Goal: Book appointment/travel/reservation

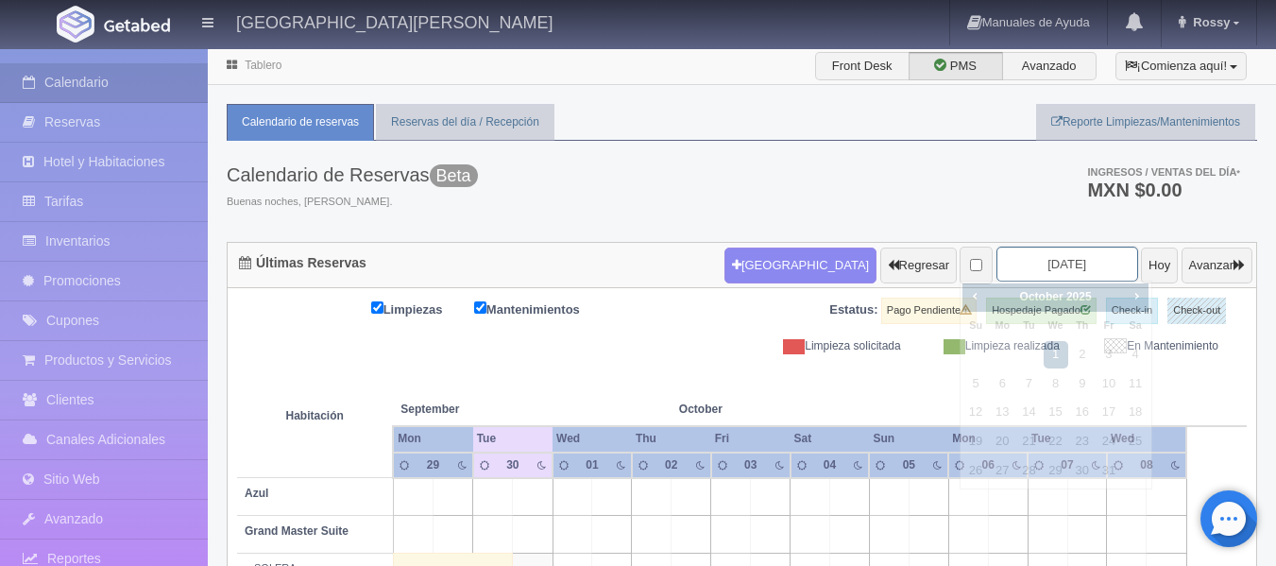
click at [1087, 264] on input "[DATE]" at bounding box center [1068, 264] width 142 height 35
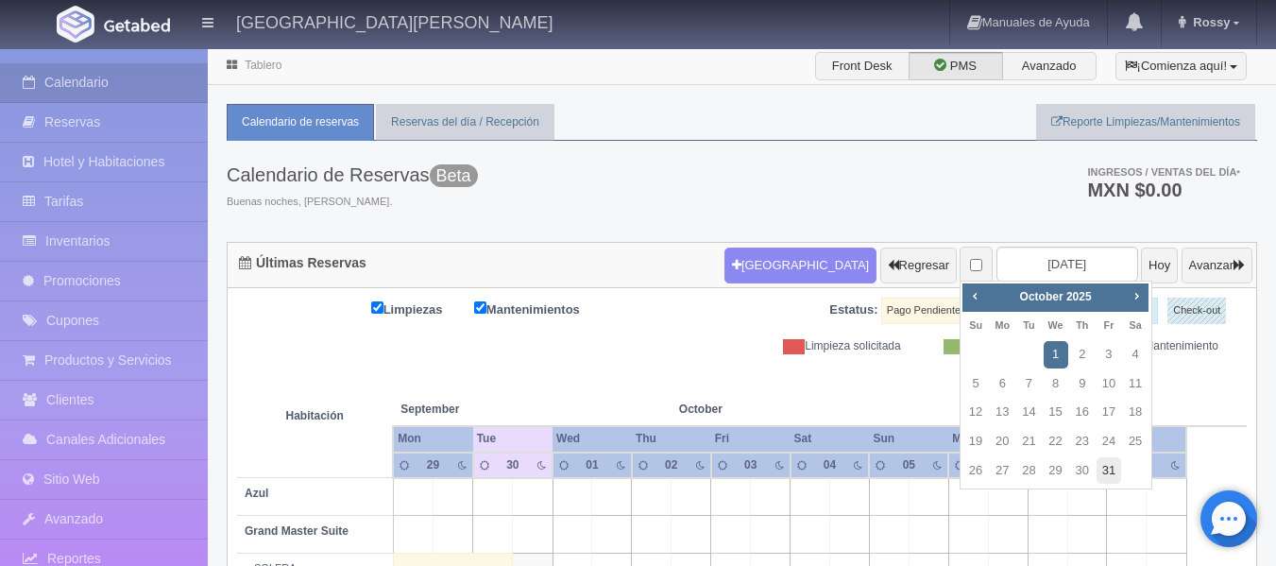
click at [1113, 465] on link "31" at bounding box center [1109, 470] width 25 height 27
type input "[DATE]"
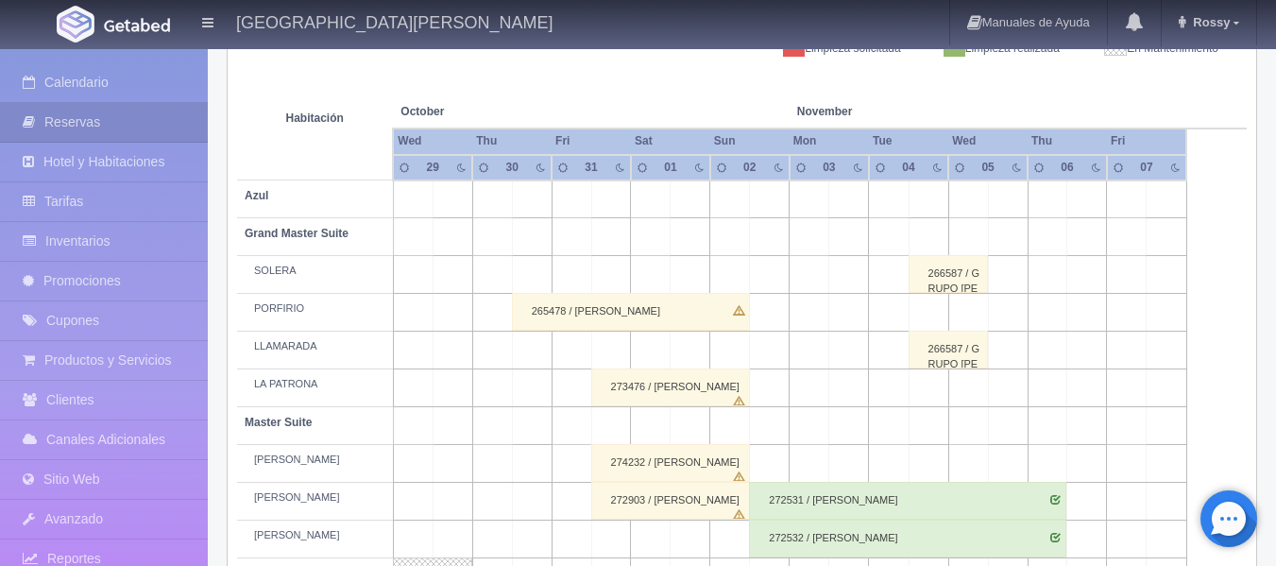
scroll to position [567, 0]
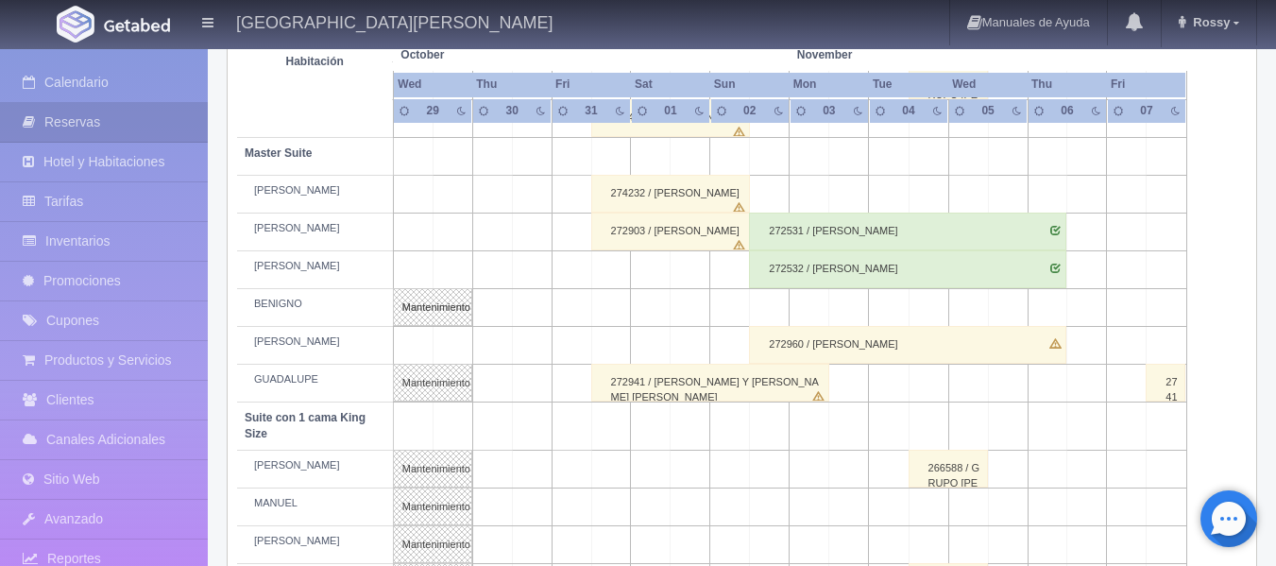
click at [617, 499] on td at bounding box center [611, 507] width 40 height 38
click at [622, 559] on button "[GEOGRAPHIC_DATA]" at bounding box center [614, 561] width 163 height 31
type input "31-10-2025"
type input "01-11-2025"
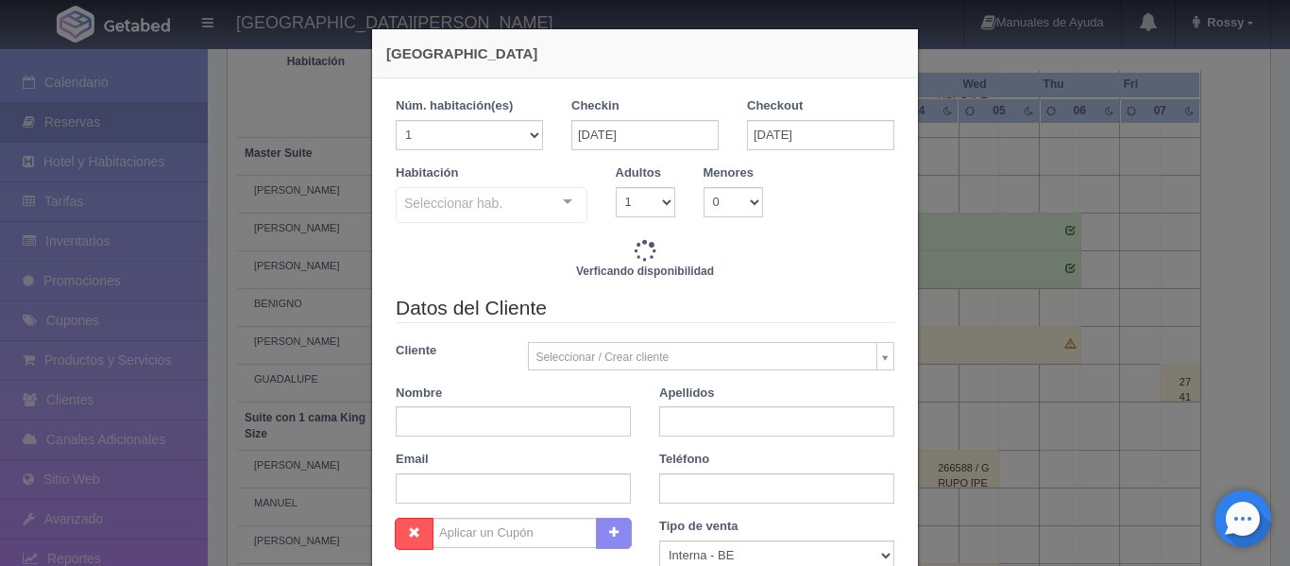
checkbox input "false"
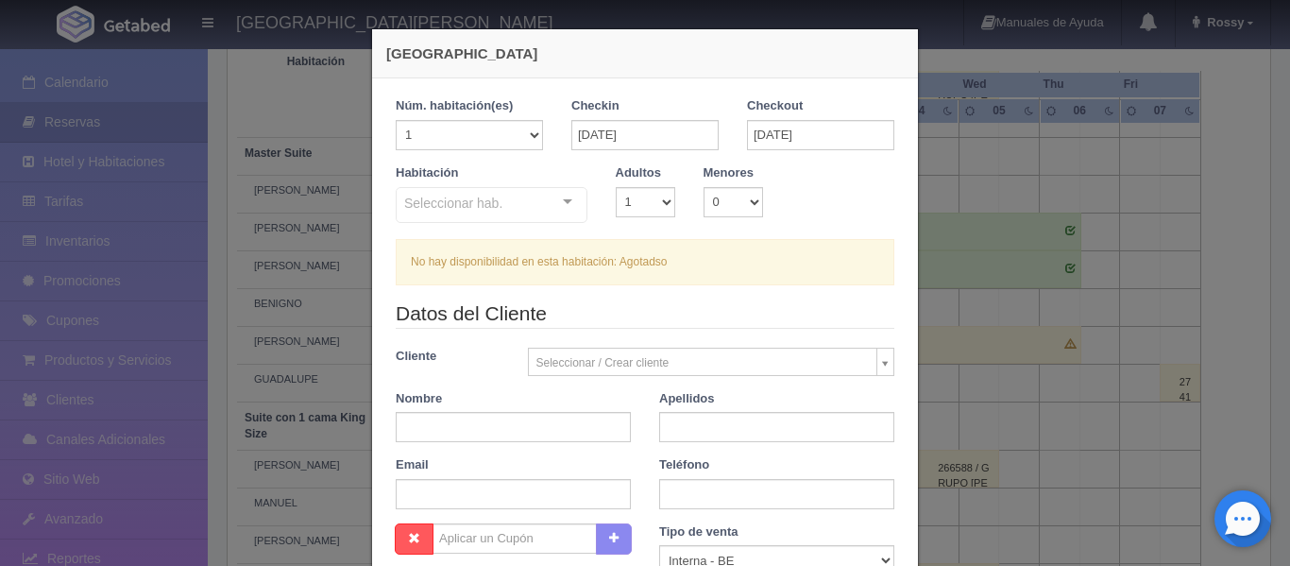
click at [272, 95] on div "Nueva Reserva Núm. habitación(es) 1 2 3 4 5 6 7 8 9 10 11 12 13 14 15 16 17 18 …" at bounding box center [645, 283] width 1290 height 566
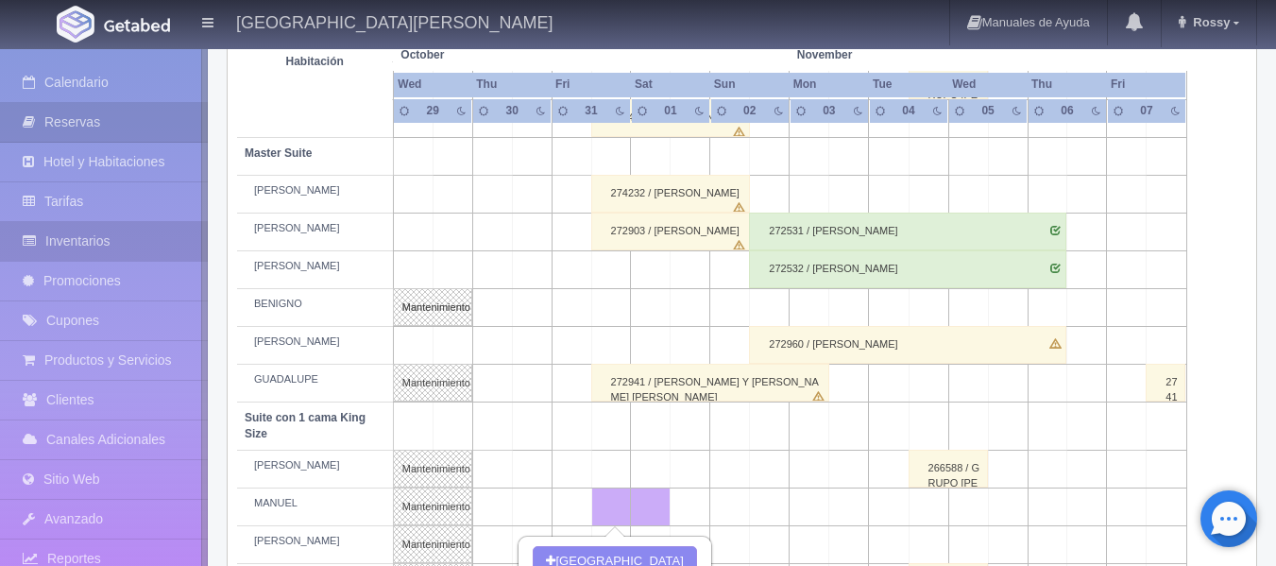
click at [95, 238] on link "Inventarios" at bounding box center [104, 241] width 208 height 39
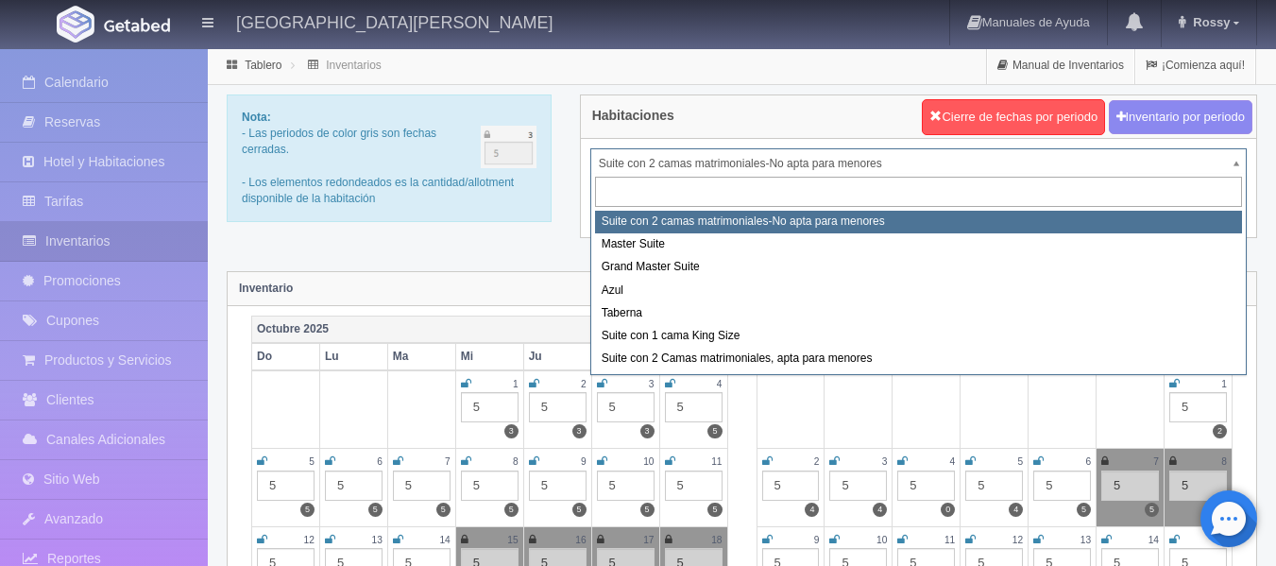
click at [1078, 189] on input "text" at bounding box center [918, 192] width 647 height 31
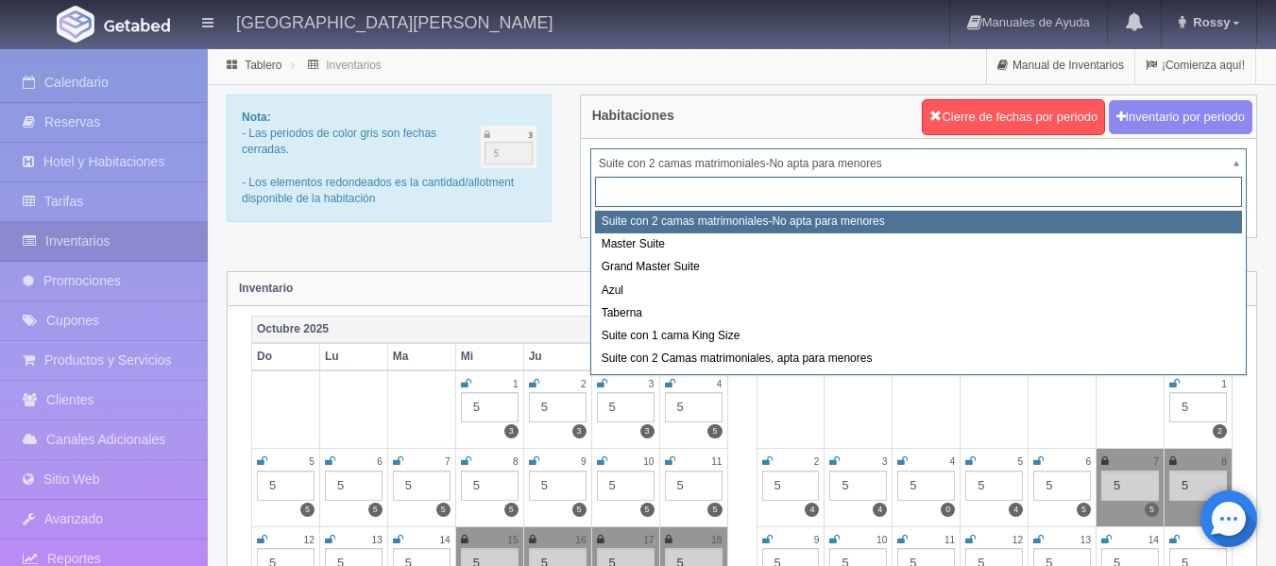
click at [1088, 193] on input "text" at bounding box center [918, 192] width 647 height 31
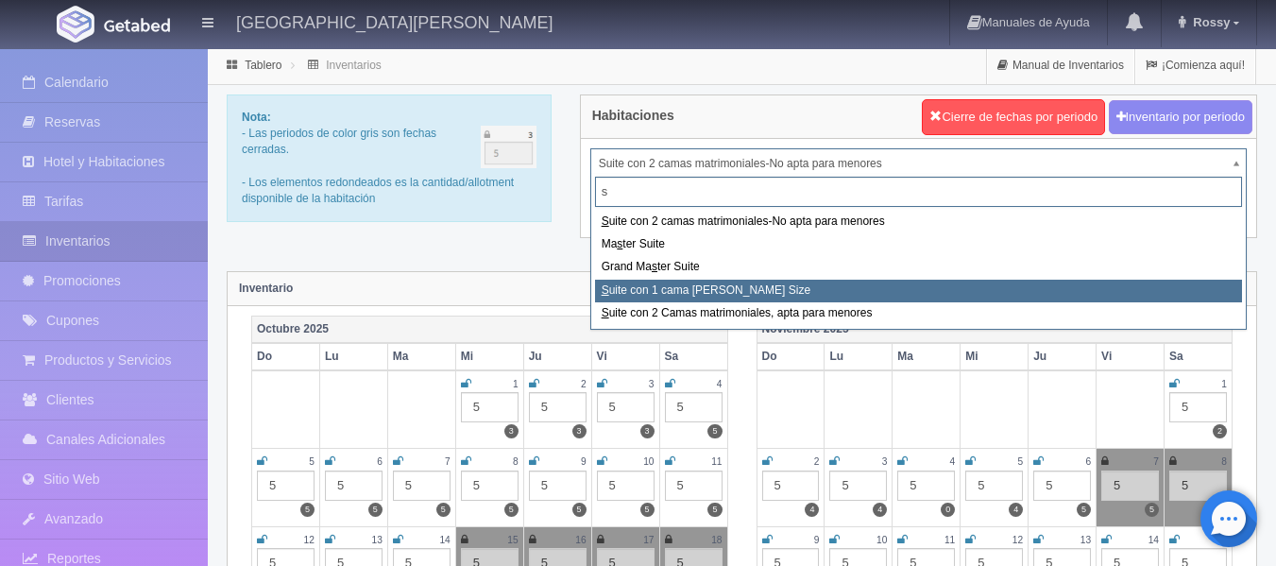
type input "s"
select select "1921"
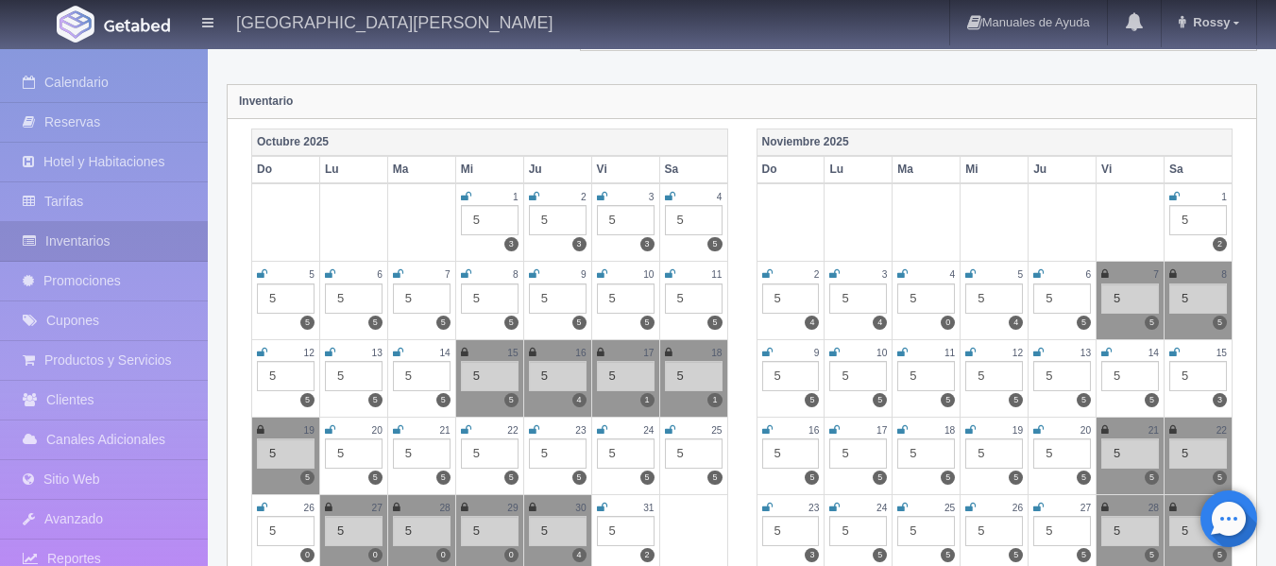
scroll to position [249, 0]
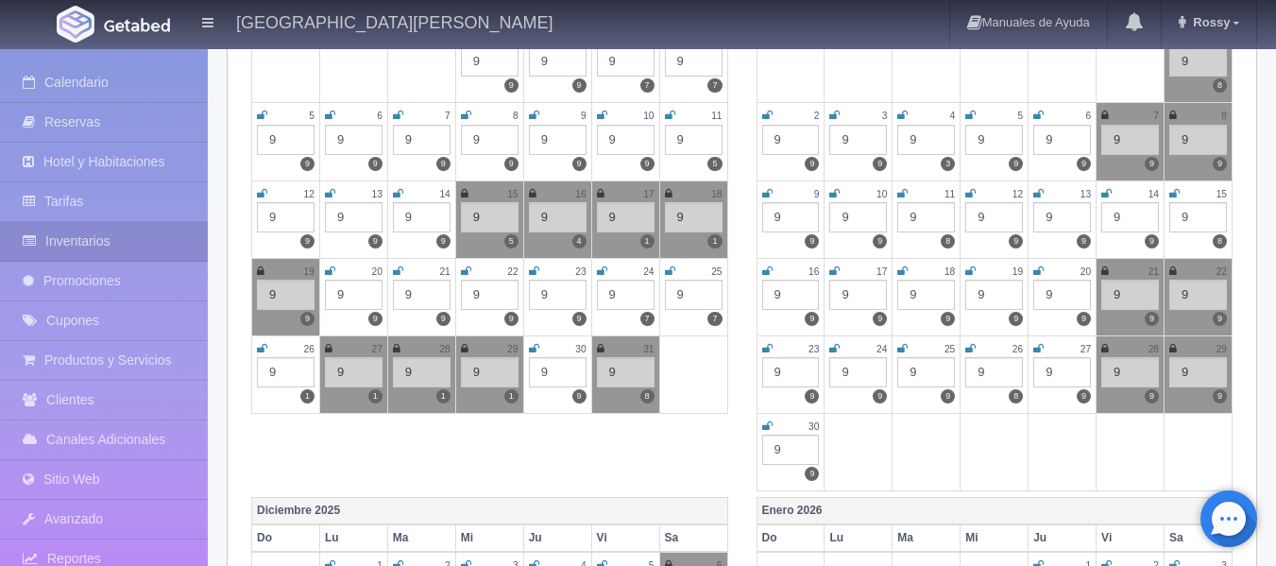
scroll to position [378, 0]
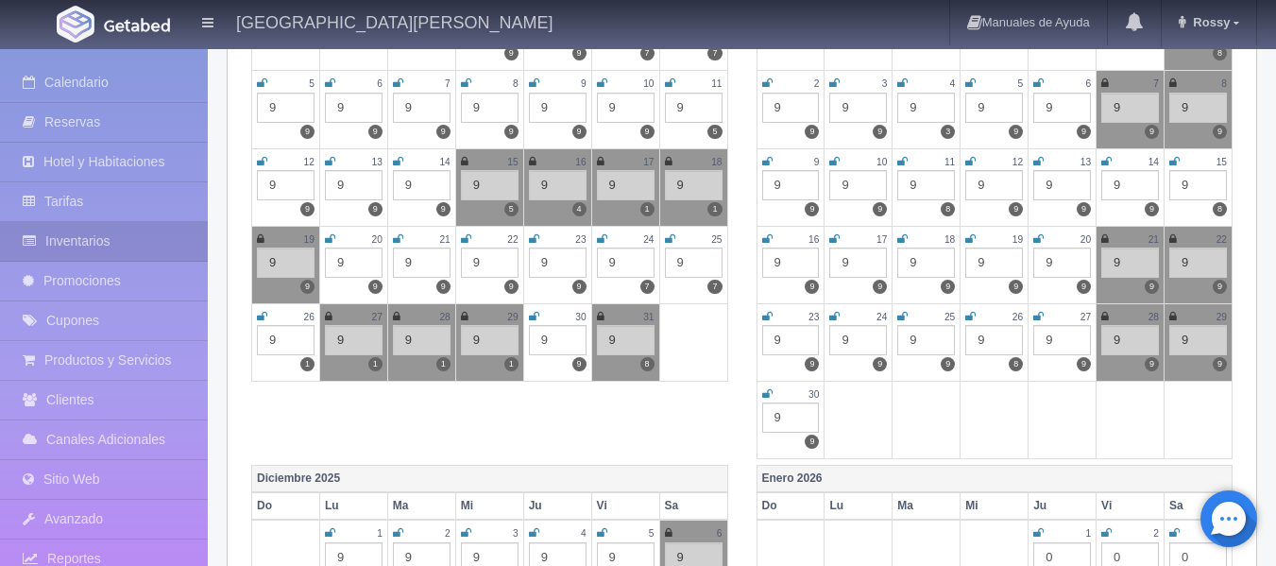
click at [464, 312] on icon at bounding box center [465, 316] width 8 height 11
click at [602, 319] on icon at bounding box center [601, 316] width 8 height 11
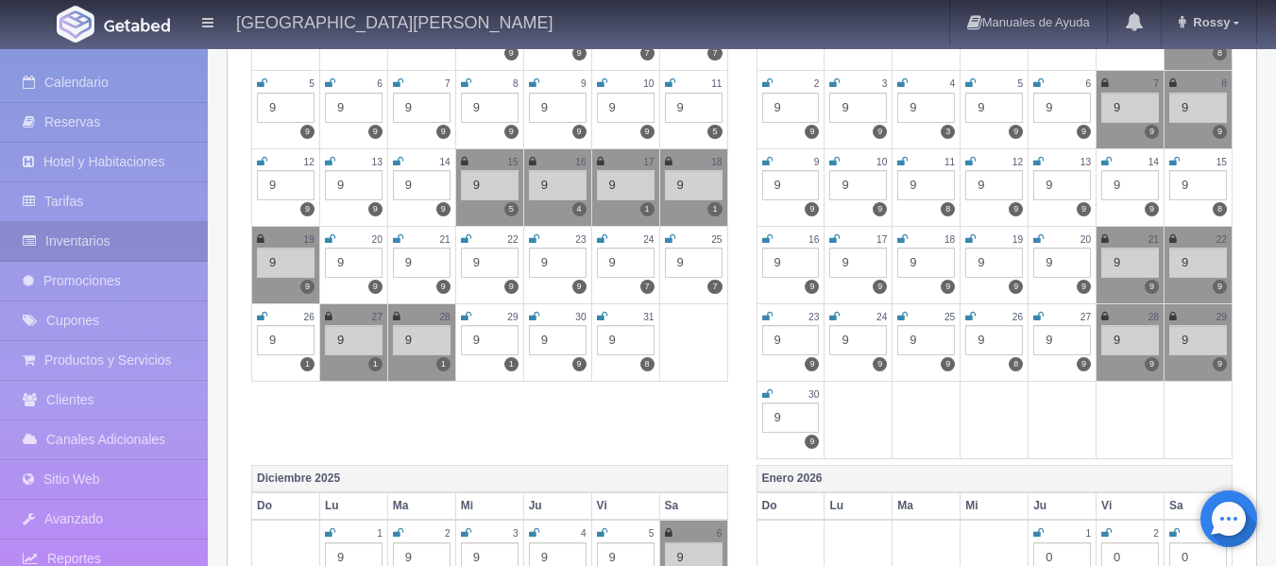
click at [468, 317] on icon at bounding box center [466, 316] width 10 height 11
click at [531, 314] on icon at bounding box center [534, 316] width 10 height 11
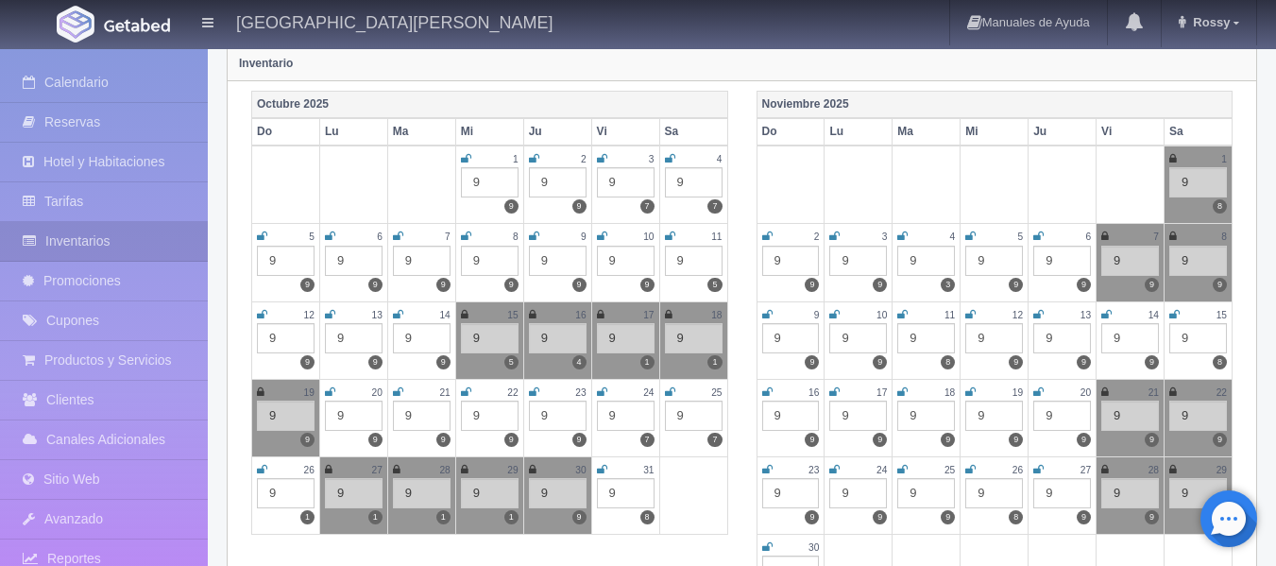
scroll to position [189, 0]
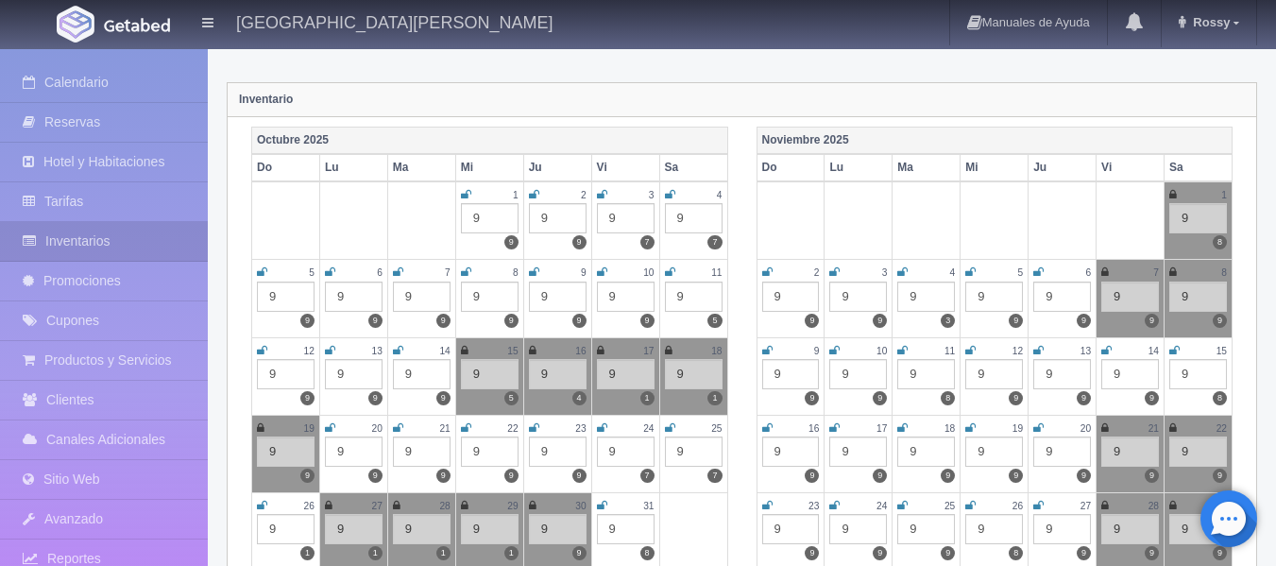
click at [1176, 196] on icon at bounding box center [1173, 194] width 8 height 11
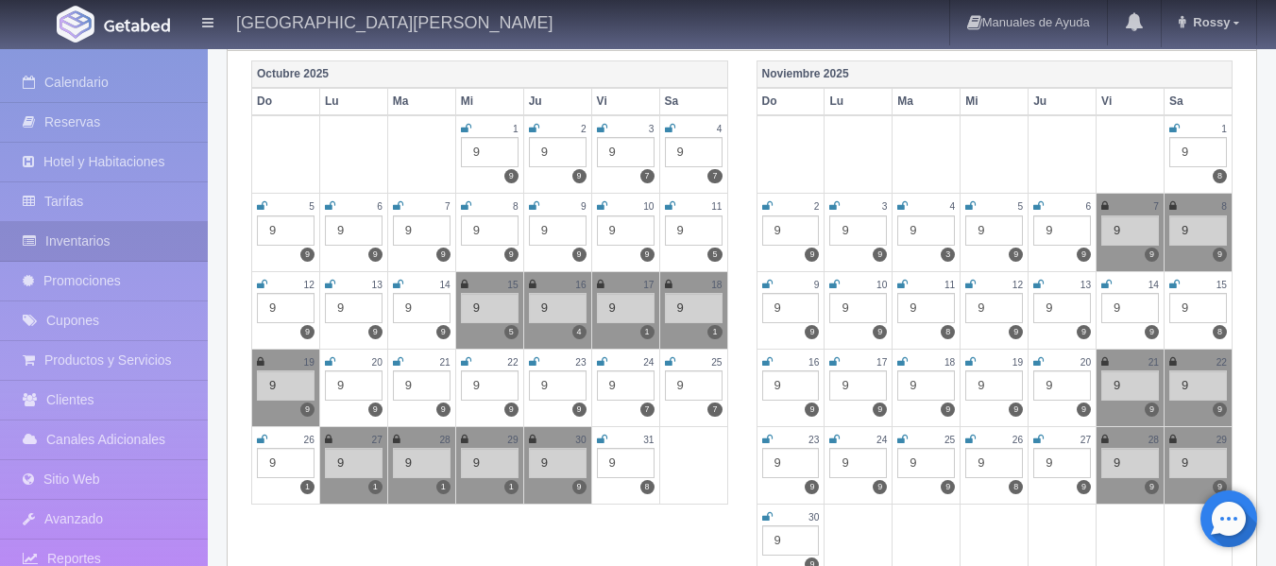
scroll to position [378, 0]
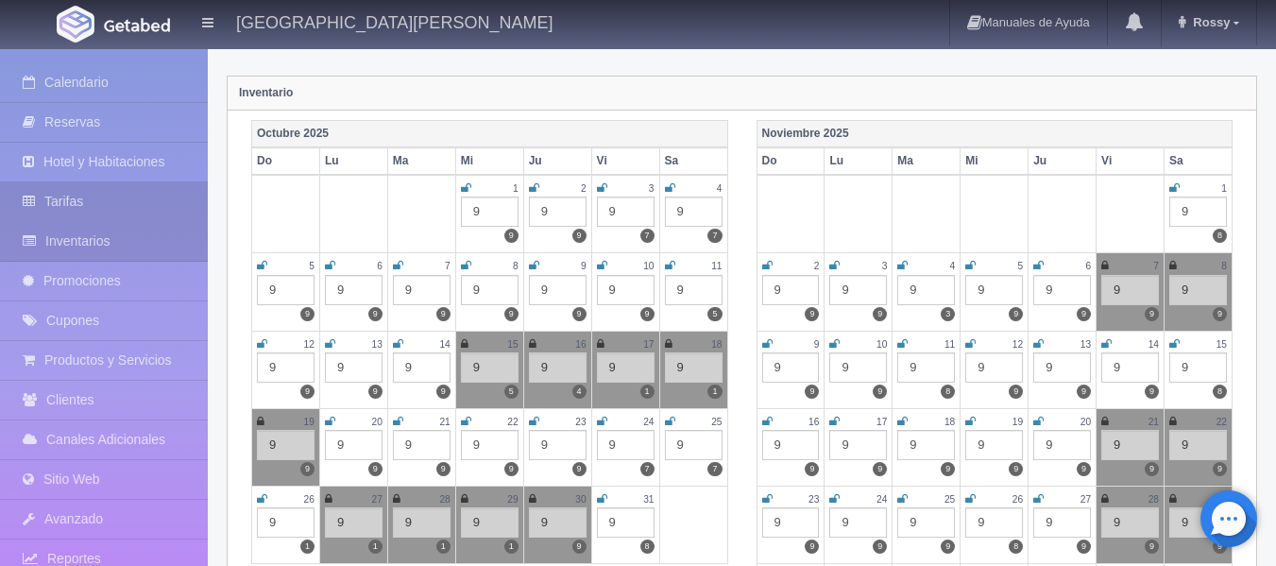
scroll to position [189, 0]
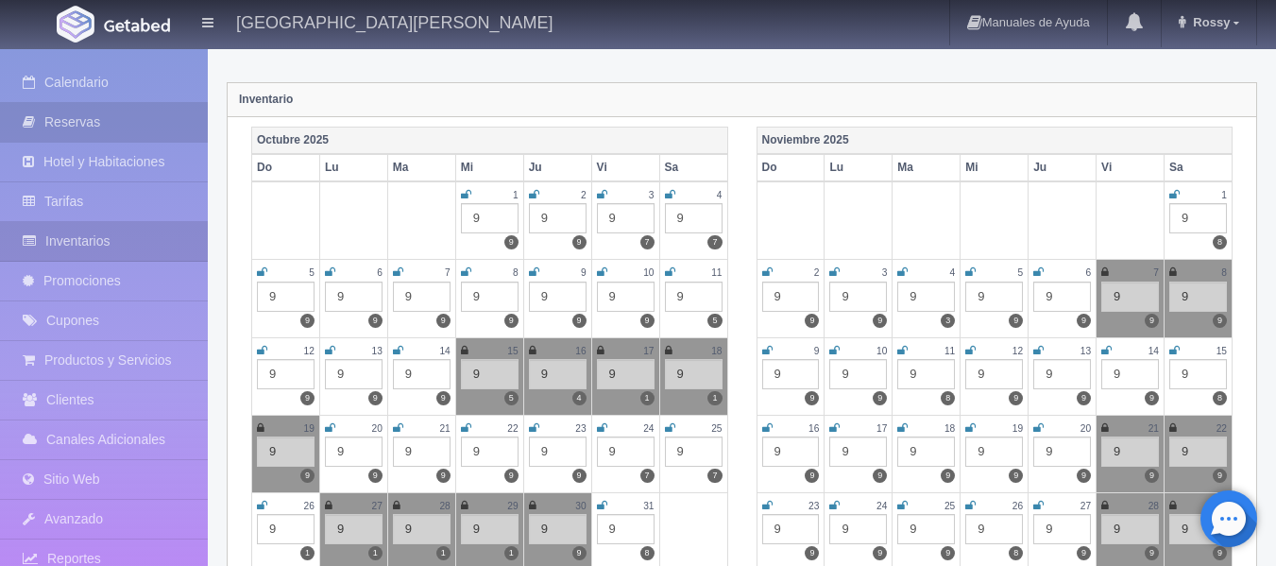
click at [100, 120] on link "Reservas" at bounding box center [104, 122] width 208 height 39
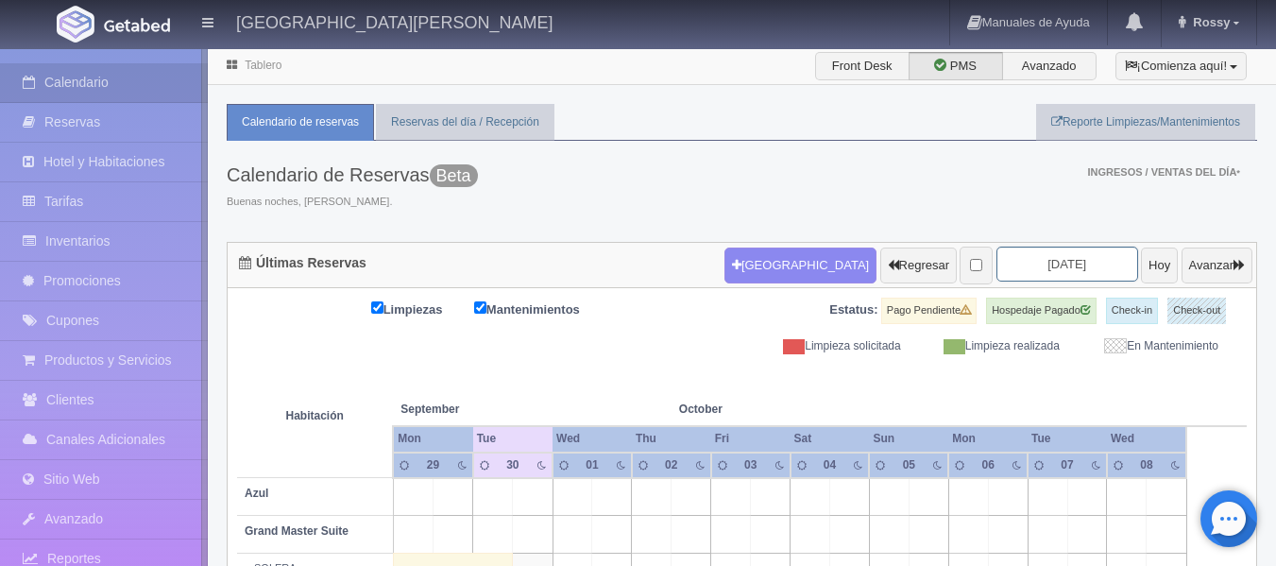
click at [1076, 267] on input "[DATE]" at bounding box center [1068, 264] width 142 height 35
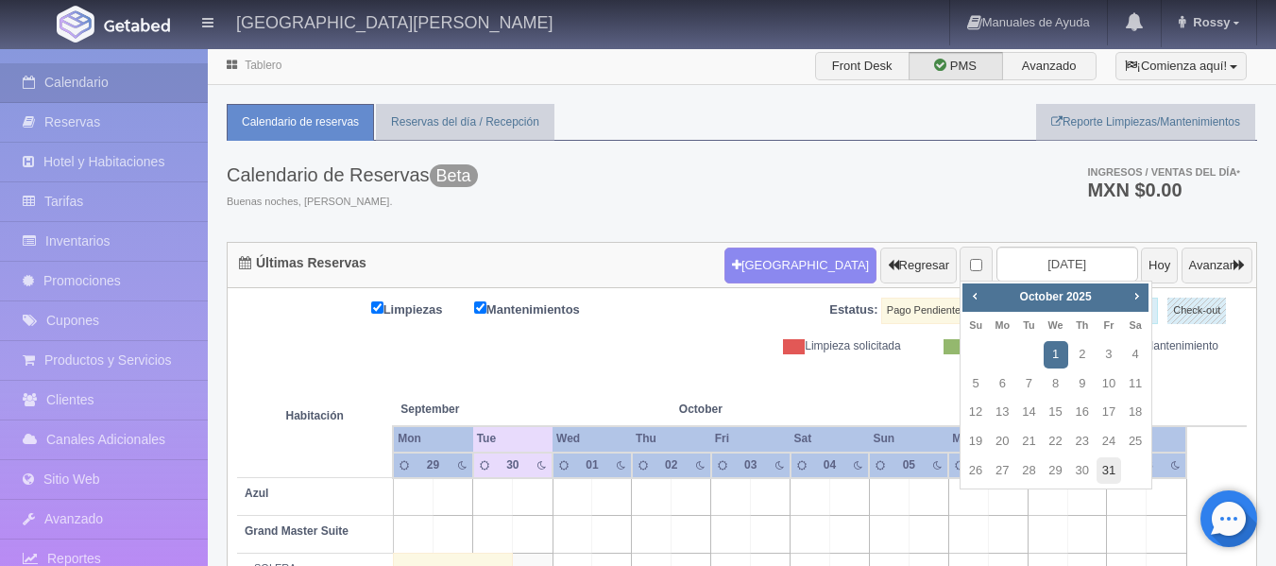
click at [1107, 469] on link "31" at bounding box center [1109, 470] width 25 height 27
type input "[DATE]"
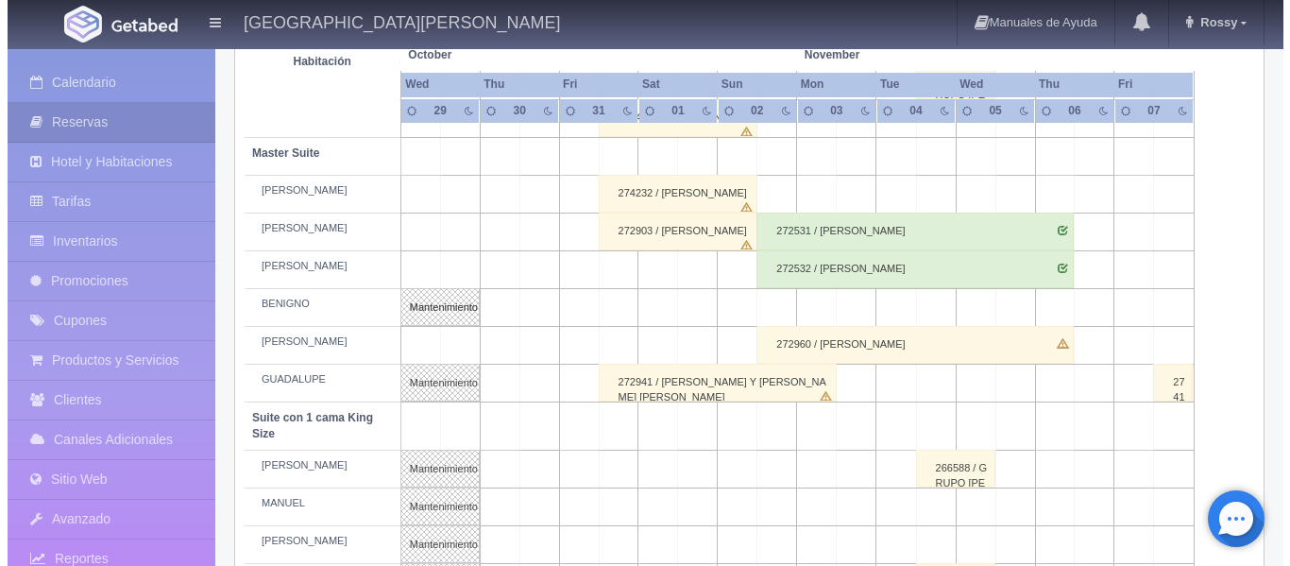
scroll to position [661, 0]
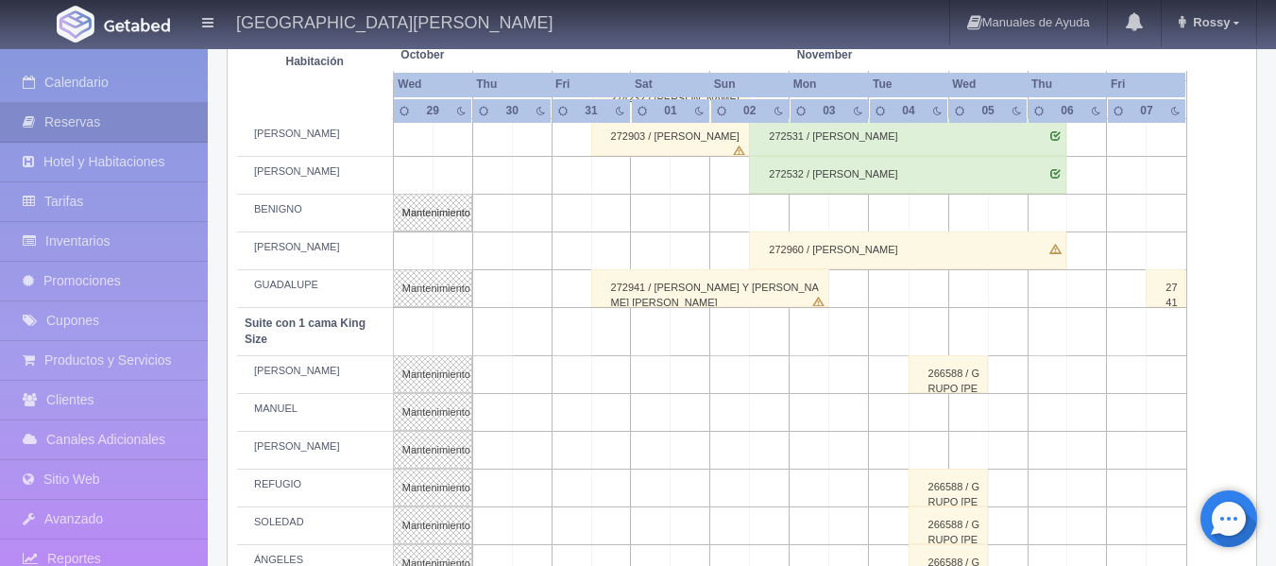
click at [620, 414] on td at bounding box center [611, 413] width 40 height 38
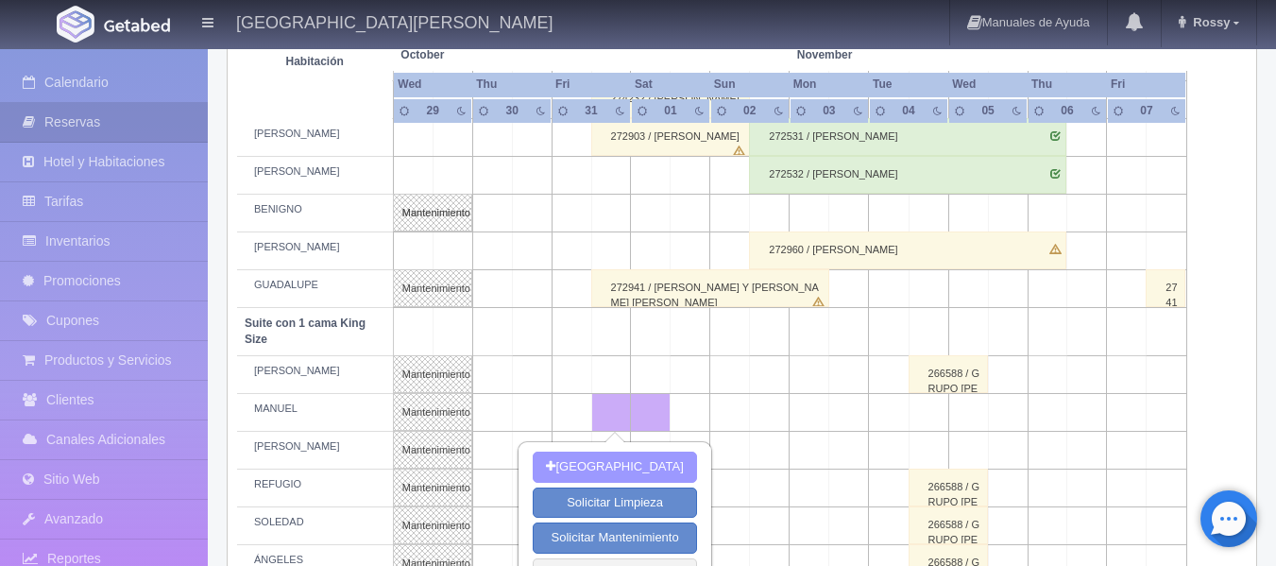
click at [624, 469] on button "[GEOGRAPHIC_DATA]" at bounding box center [614, 466] width 163 height 31
type input "[DATE]"
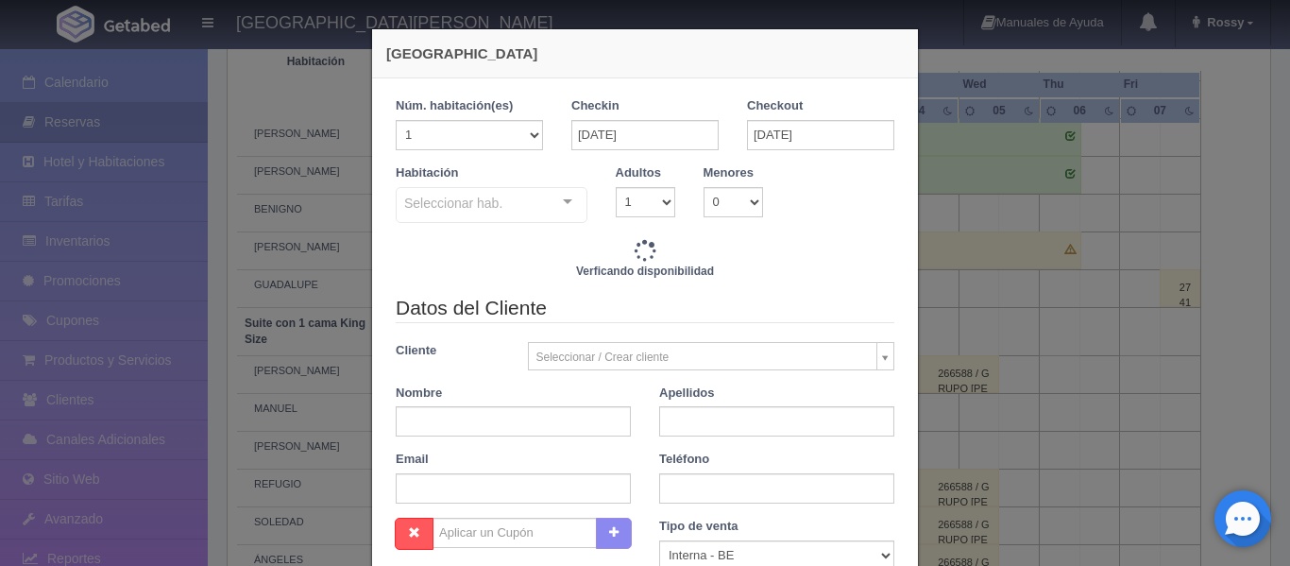
checkbox input "false"
type input "4760.00"
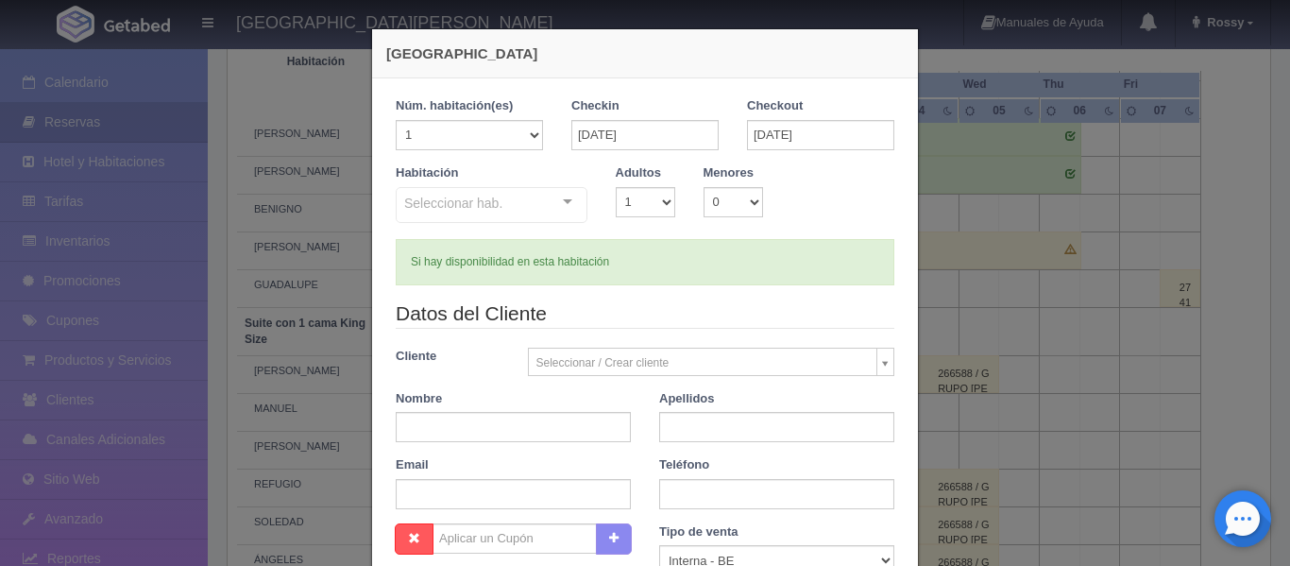
checkbox input "false"
click at [564, 200] on div "Seleccionar hab. Suite con 2 camas matrimoniales-No apta para menores Suite con…" at bounding box center [492, 206] width 192 height 38
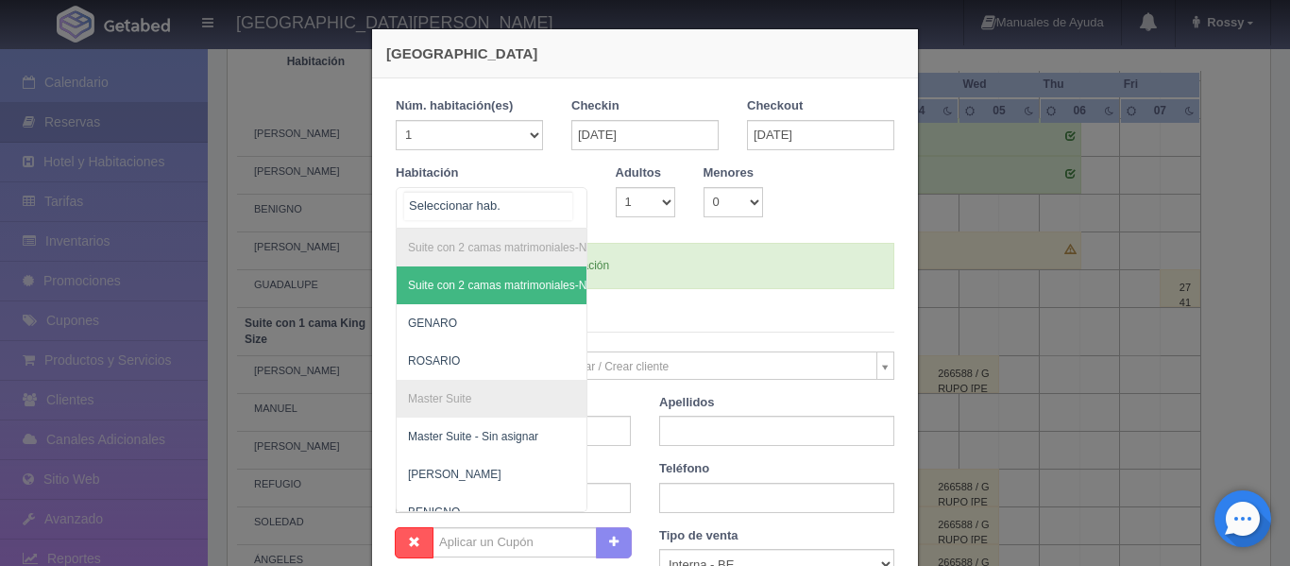
click at [497, 197] on input "text" at bounding box center [488, 206] width 168 height 28
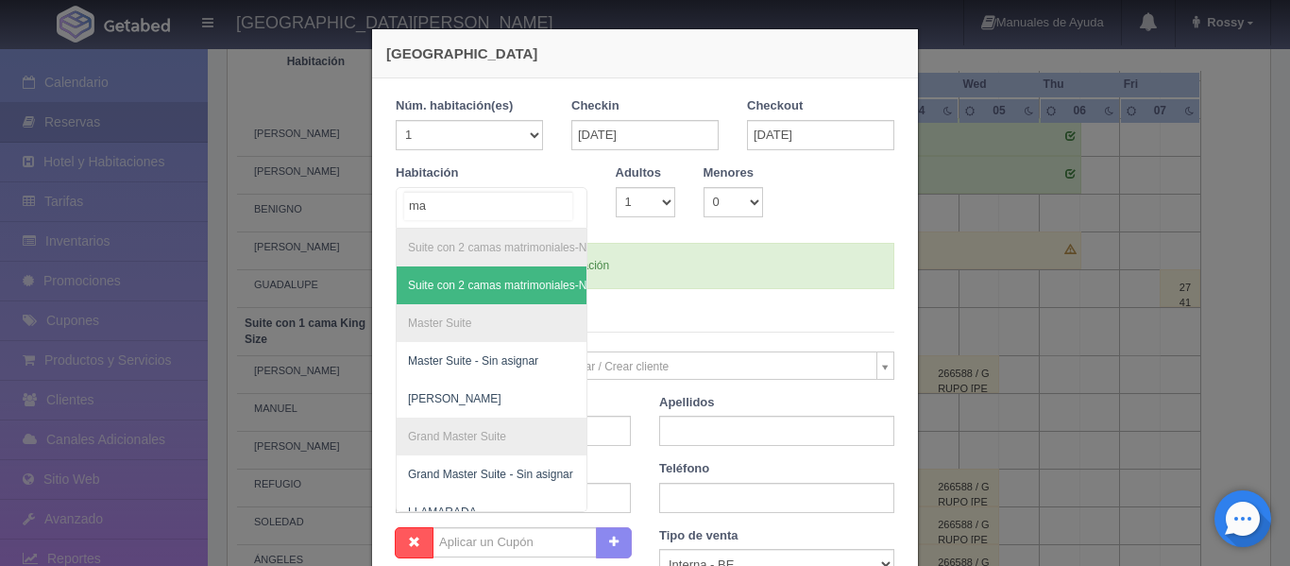
type input "man"
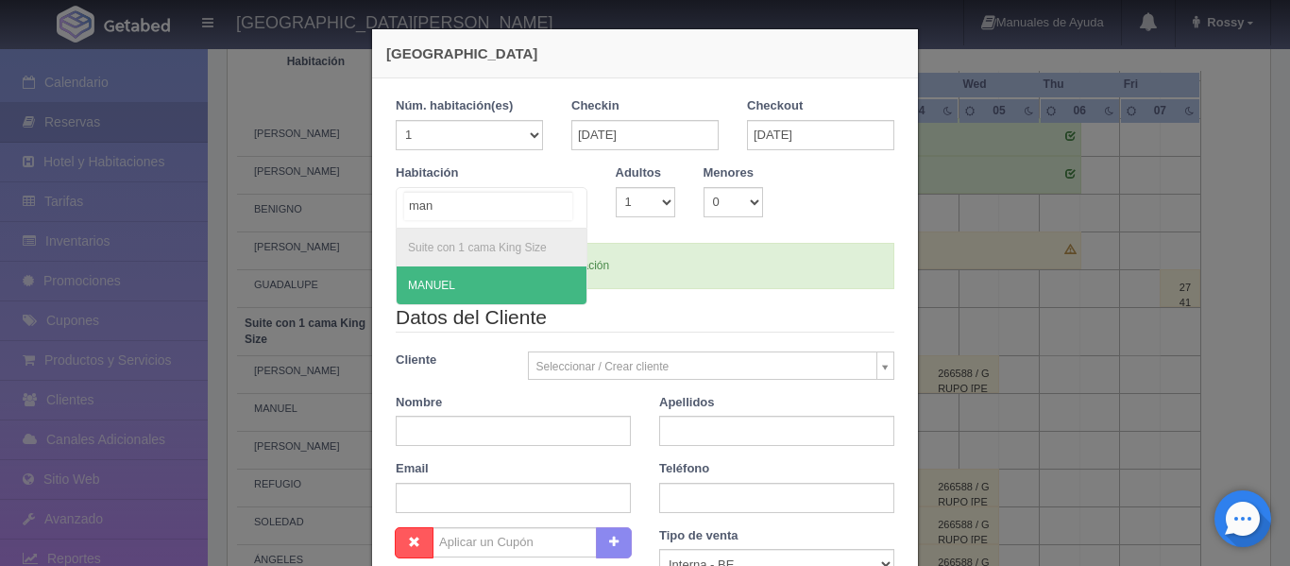
click at [471, 285] on span "MANUEL" at bounding box center [492, 285] width 190 height 38
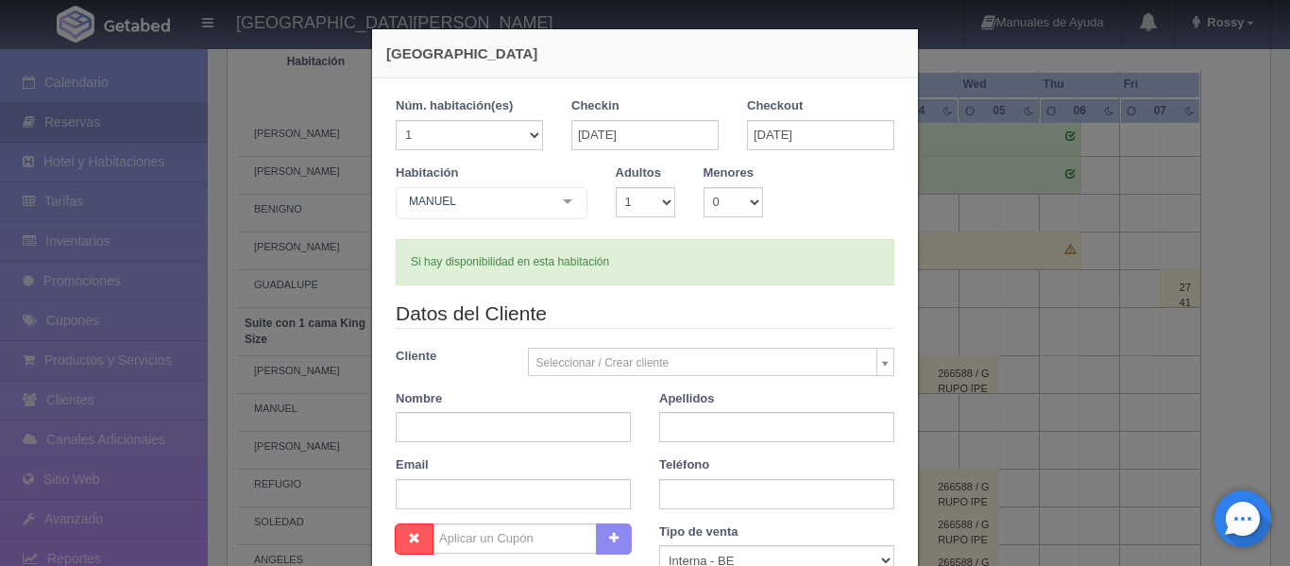
checkbox input "false"
type input "4760.00"
checkbox input "false"
click at [510, 426] on input "text" at bounding box center [513, 427] width 235 height 30
type input "g"
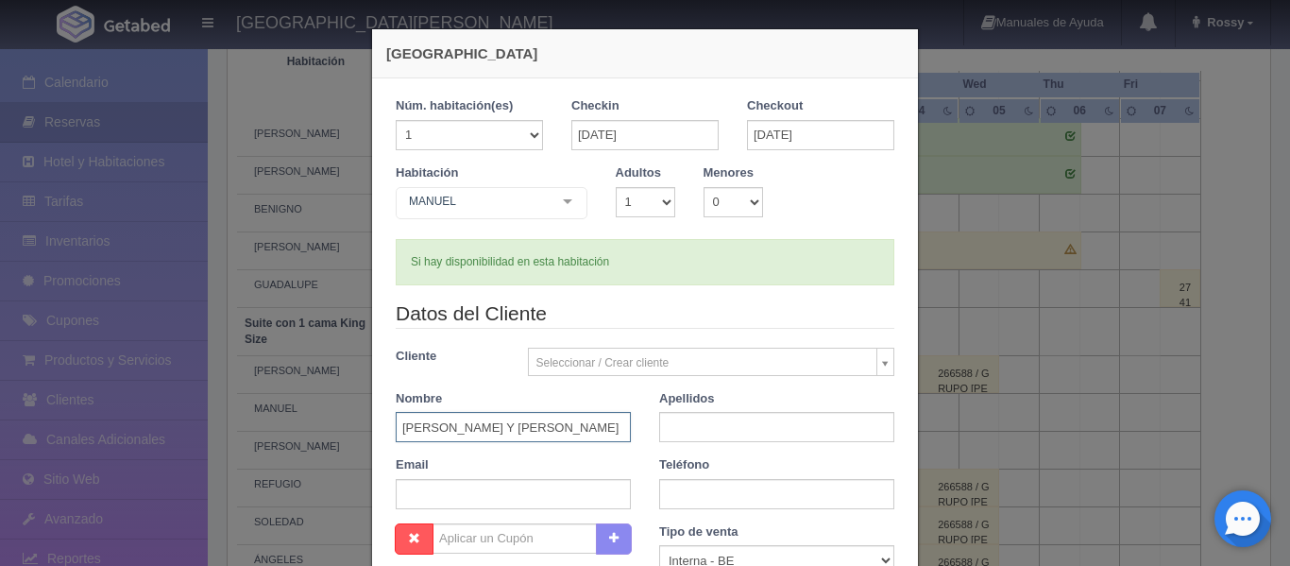
type input "GABRIELA Y ISAIAH"
click at [806, 432] on input "text" at bounding box center [776, 427] width 235 height 30
type input "BODA ULISES Y ERIKA"
click at [645, 472] on div "Teléfono" at bounding box center [777, 482] width 264 height 53
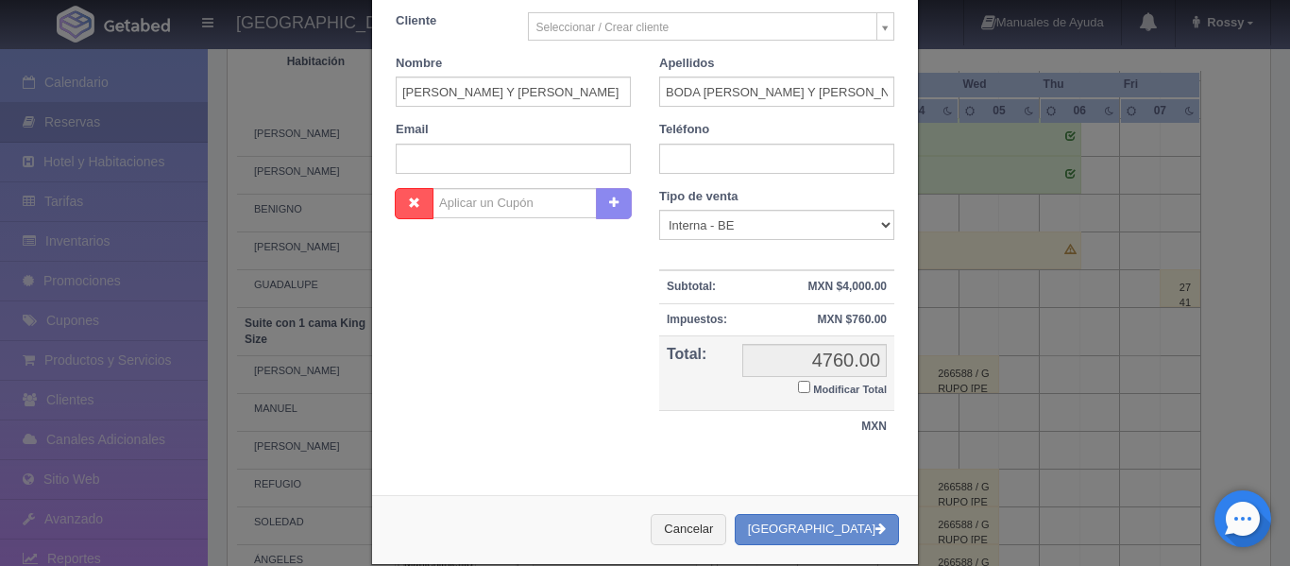
scroll to position [363, 0]
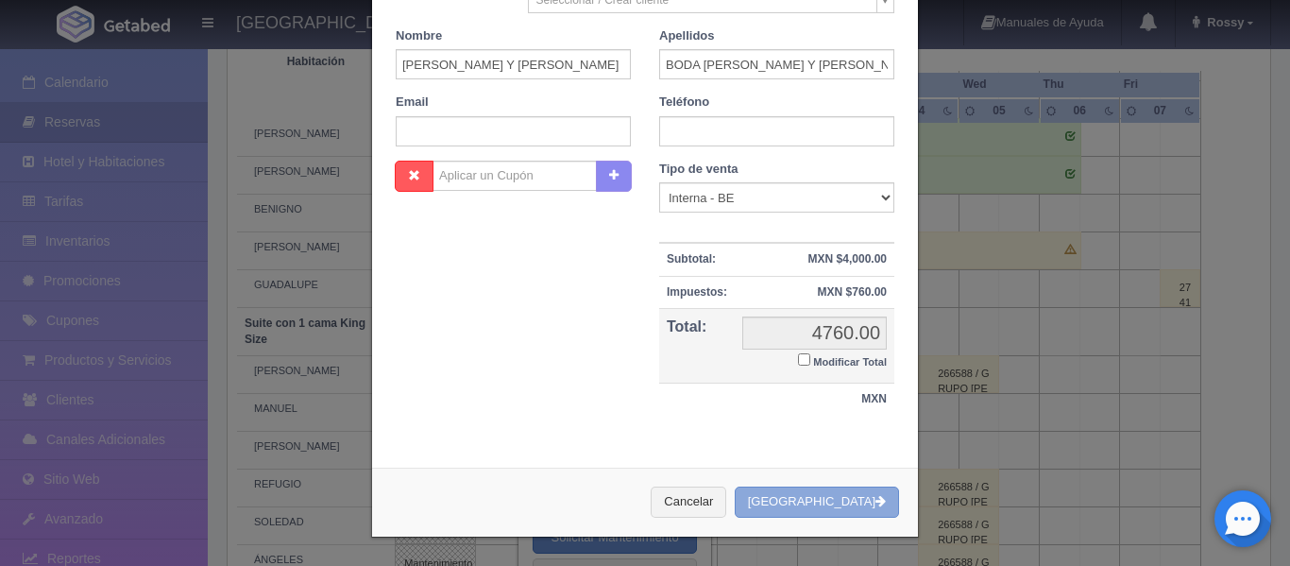
click at [833, 503] on button "Crear Reserva" at bounding box center [817, 501] width 164 height 31
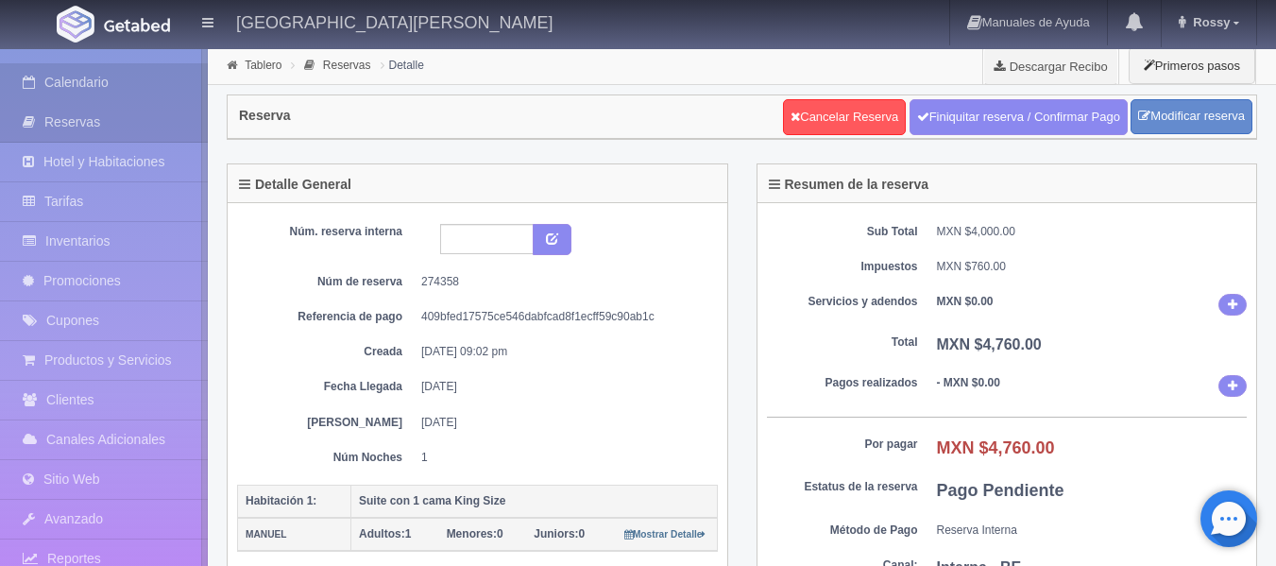
click at [68, 79] on link "Calendario" at bounding box center [104, 82] width 208 height 39
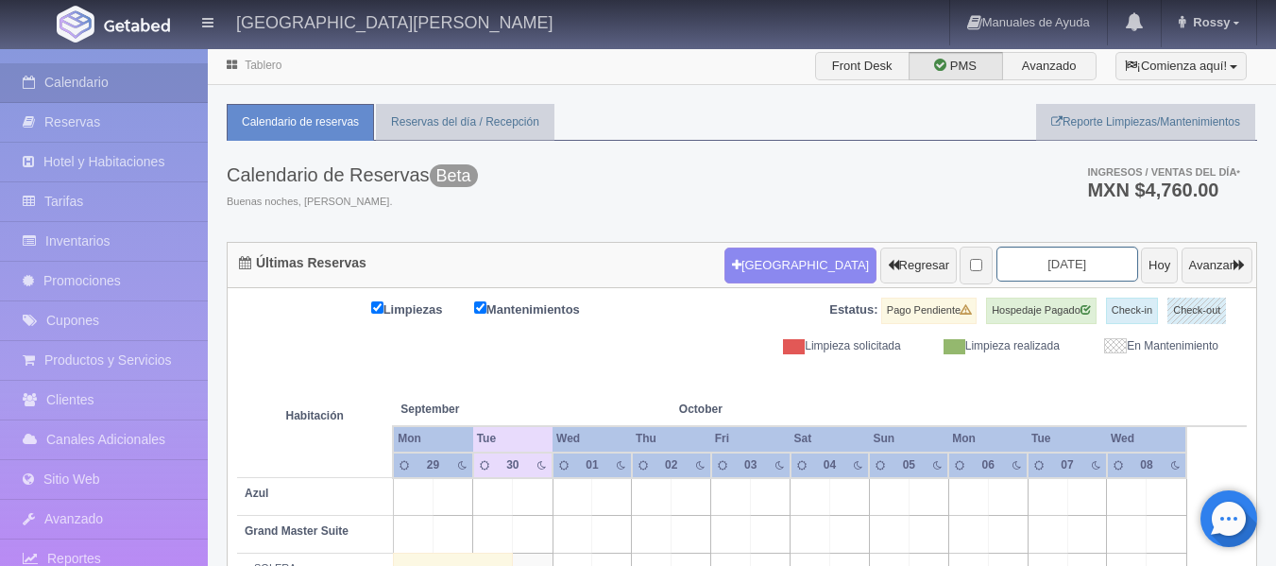
click at [1076, 258] on input "2025-10-01" at bounding box center [1068, 264] width 142 height 35
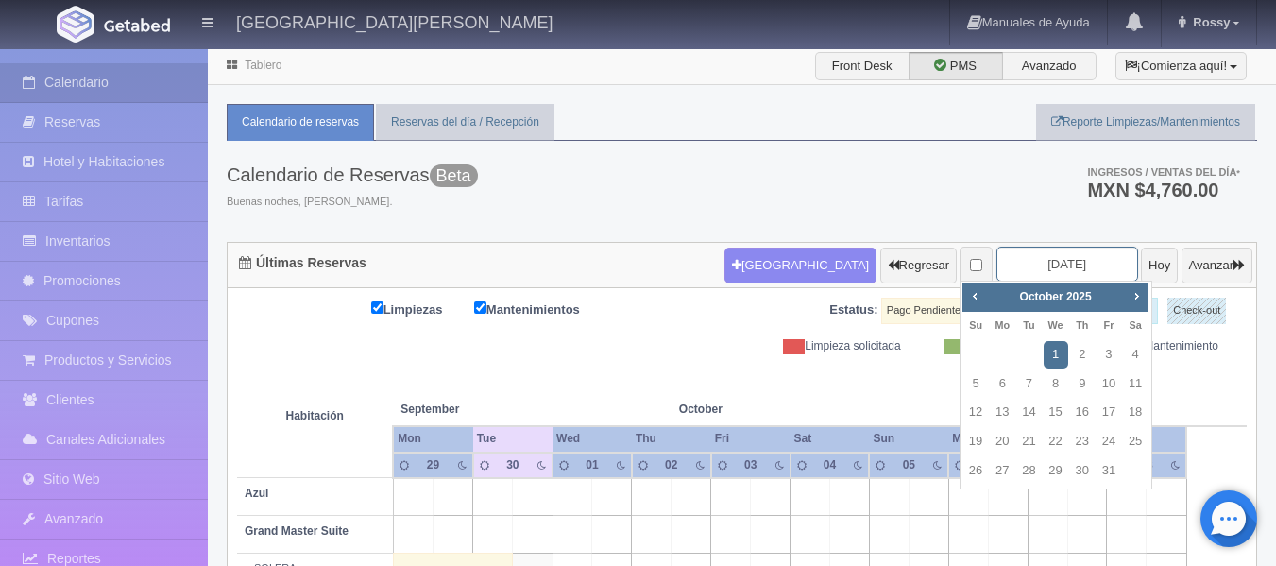
click at [1076, 258] on input "2025-10-01" at bounding box center [1068, 264] width 142 height 35
click at [1113, 472] on link "31" at bounding box center [1109, 470] width 25 height 27
type input "2025-10-31"
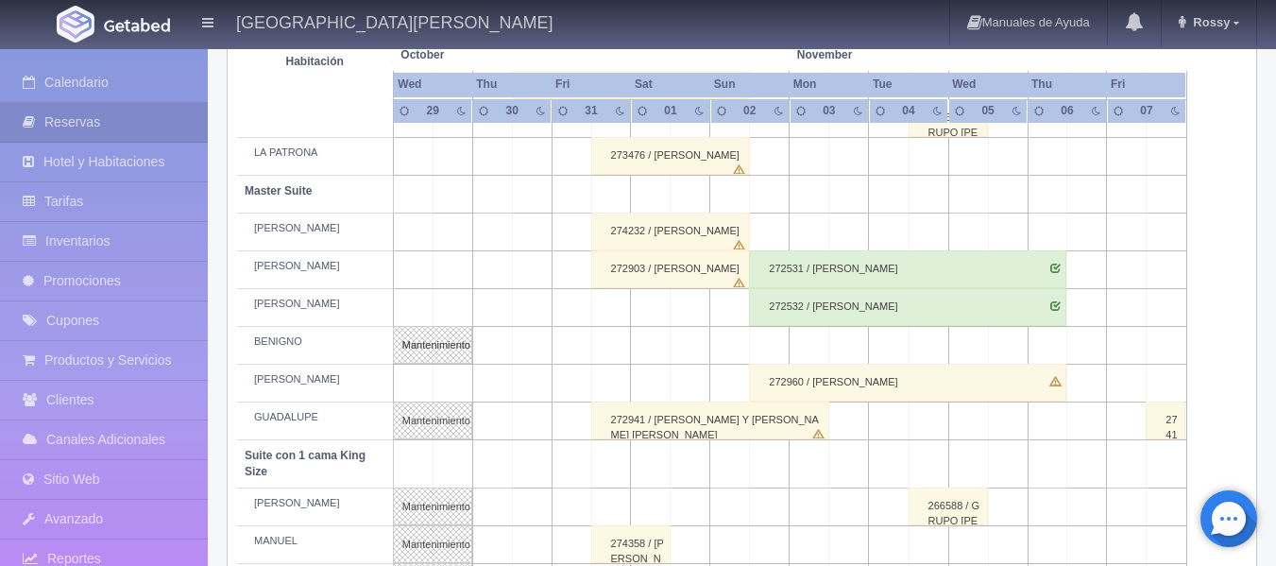
scroll to position [567, 0]
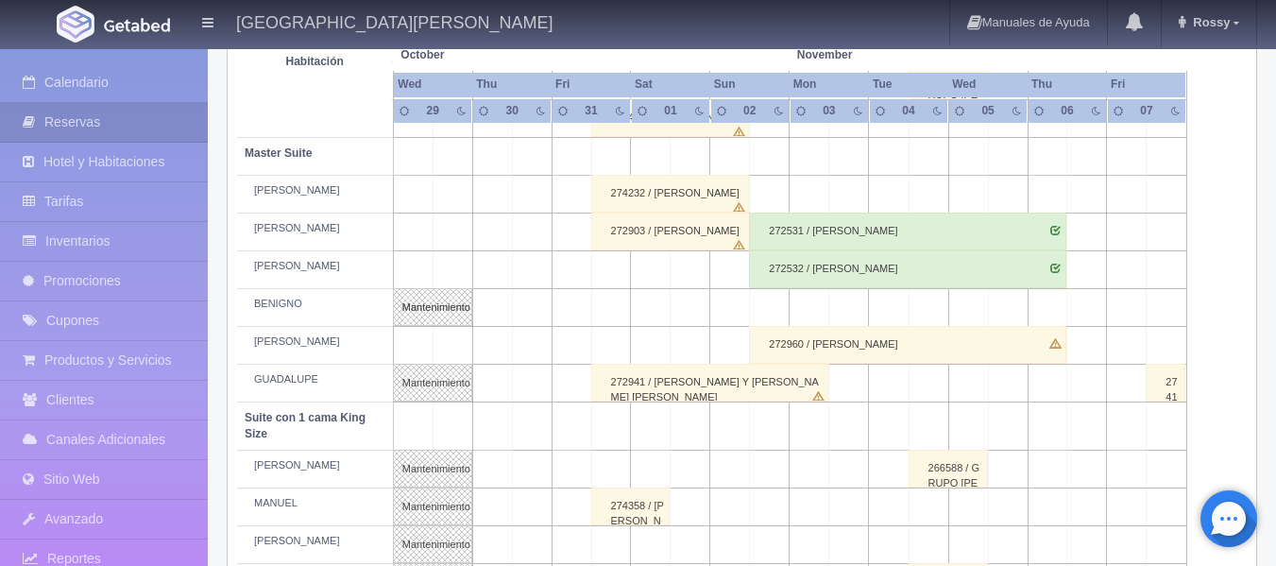
click at [615, 341] on td at bounding box center [611, 346] width 40 height 38
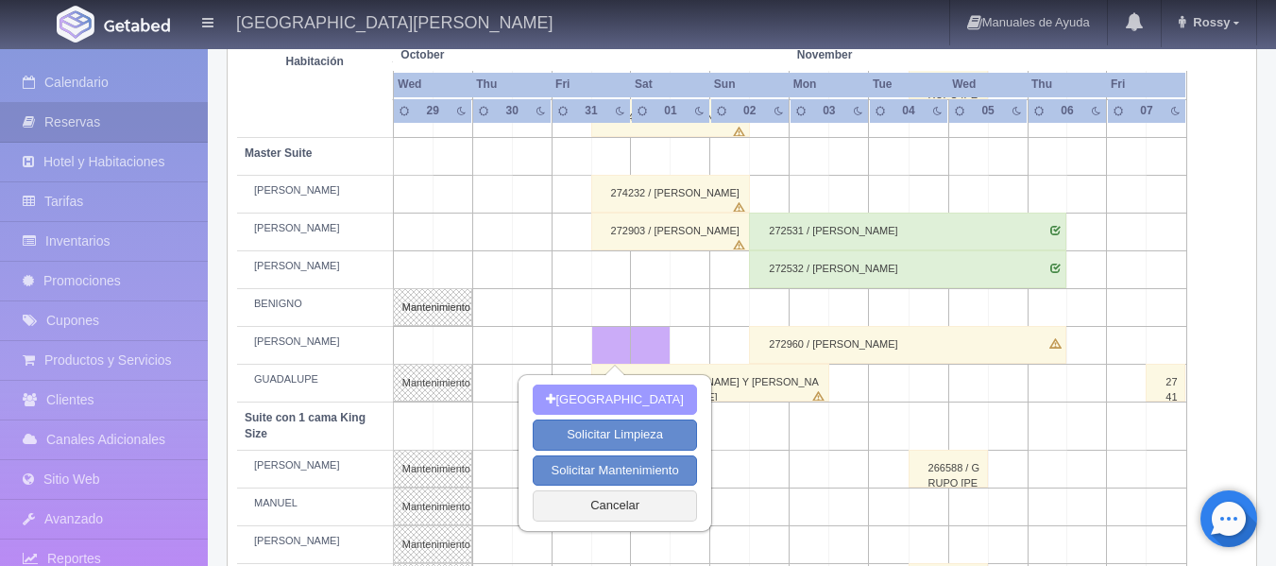
click at [606, 397] on button "[GEOGRAPHIC_DATA]" at bounding box center [614, 399] width 163 height 31
type input "31-10-2025"
type input "01-11-2025"
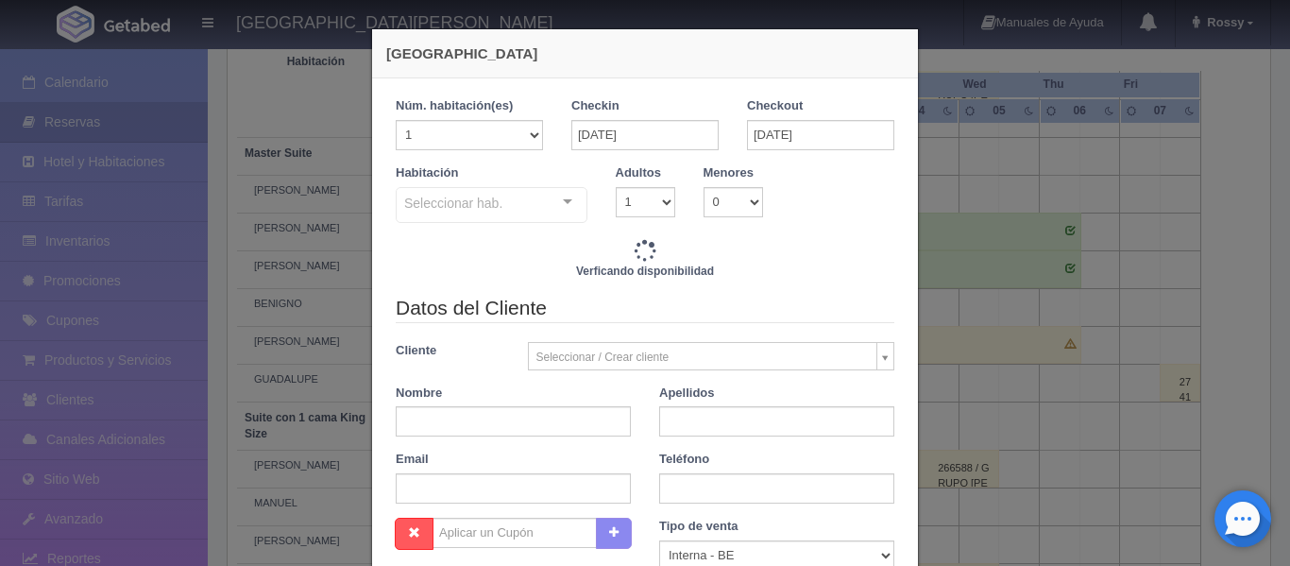
checkbox input "false"
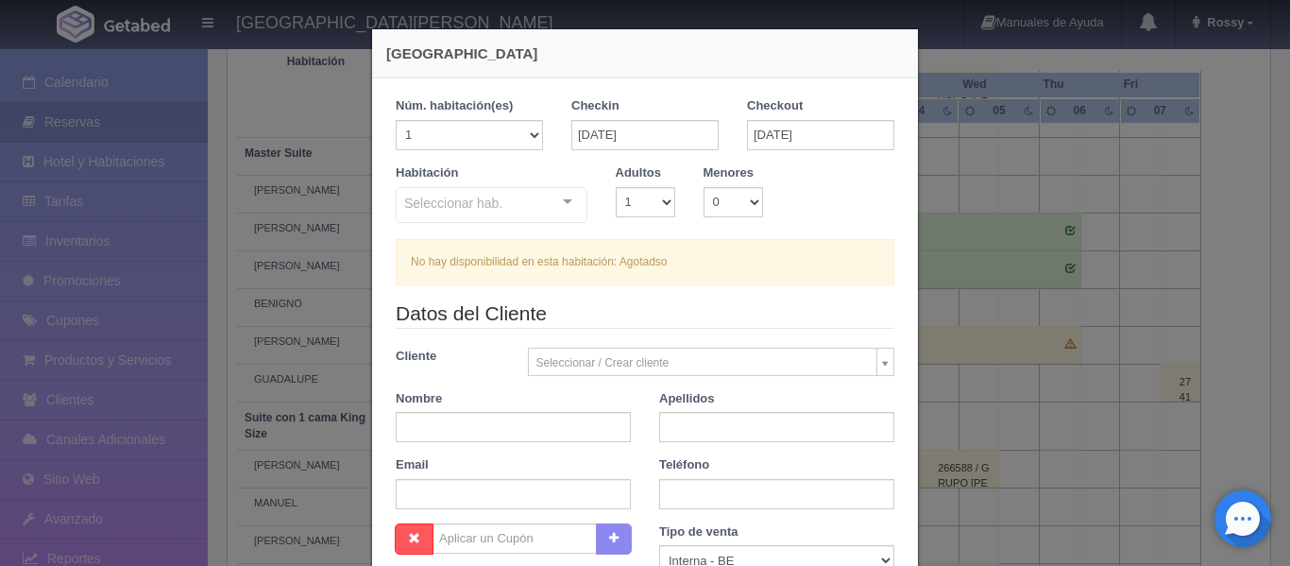
click at [223, 219] on div "Nueva Reserva Núm. habitación(es) 1 2 3 4 5 6 7 8 9 10 11 12 13 14 15 16 17 18 …" at bounding box center [645, 283] width 1290 height 566
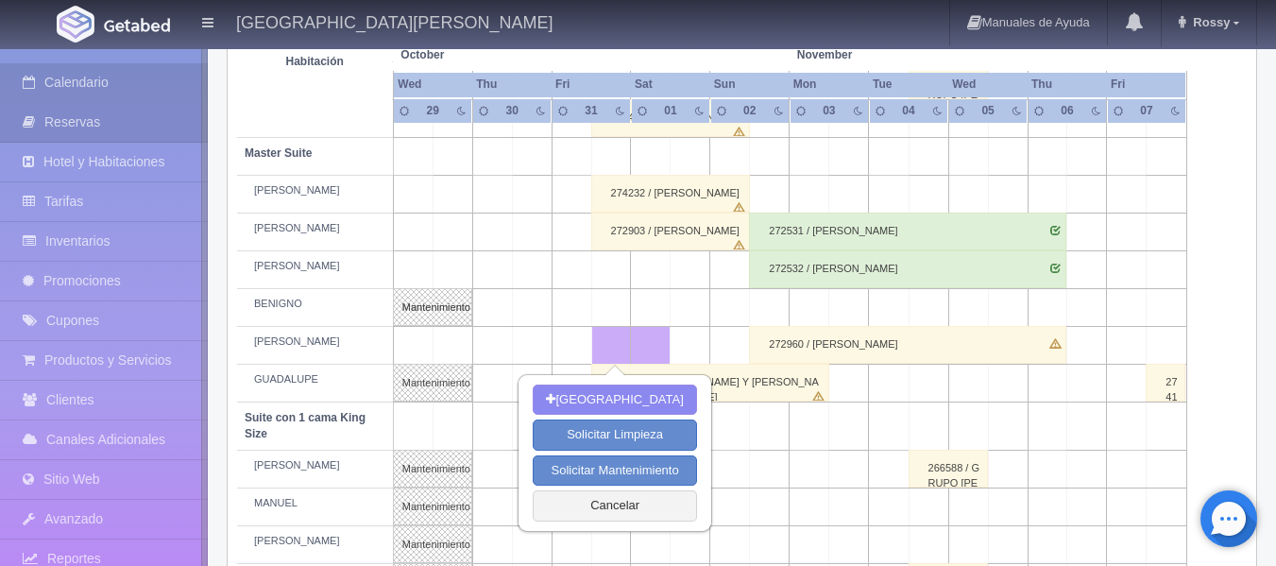
click at [94, 82] on link "Calendario" at bounding box center [104, 82] width 208 height 39
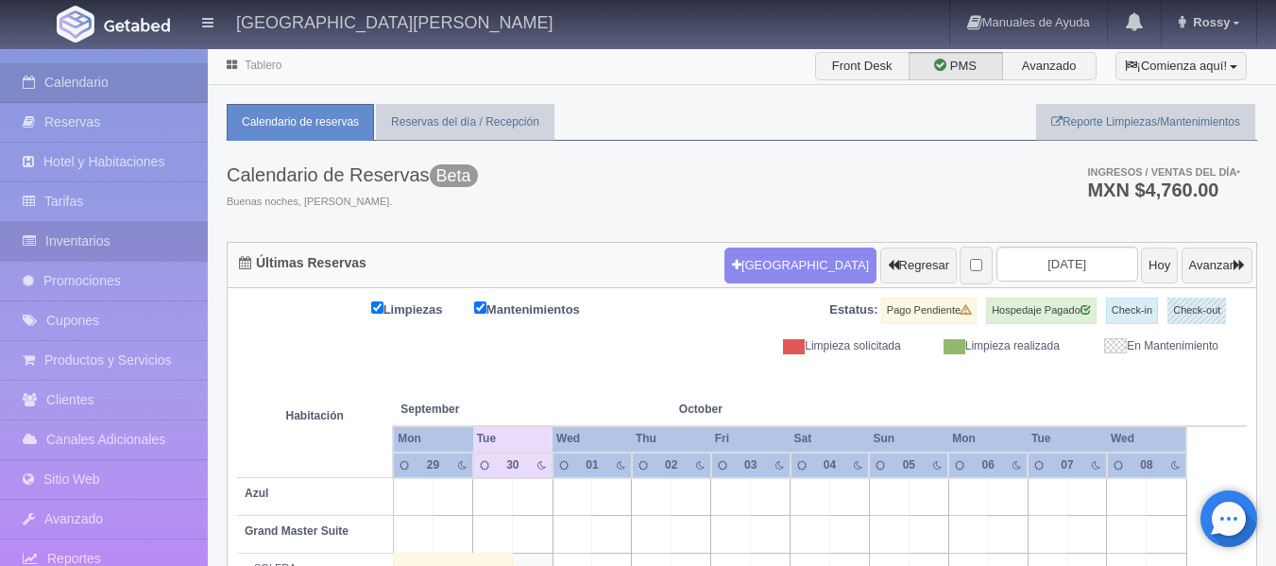
click at [107, 237] on link "Inventarios" at bounding box center [104, 241] width 208 height 39
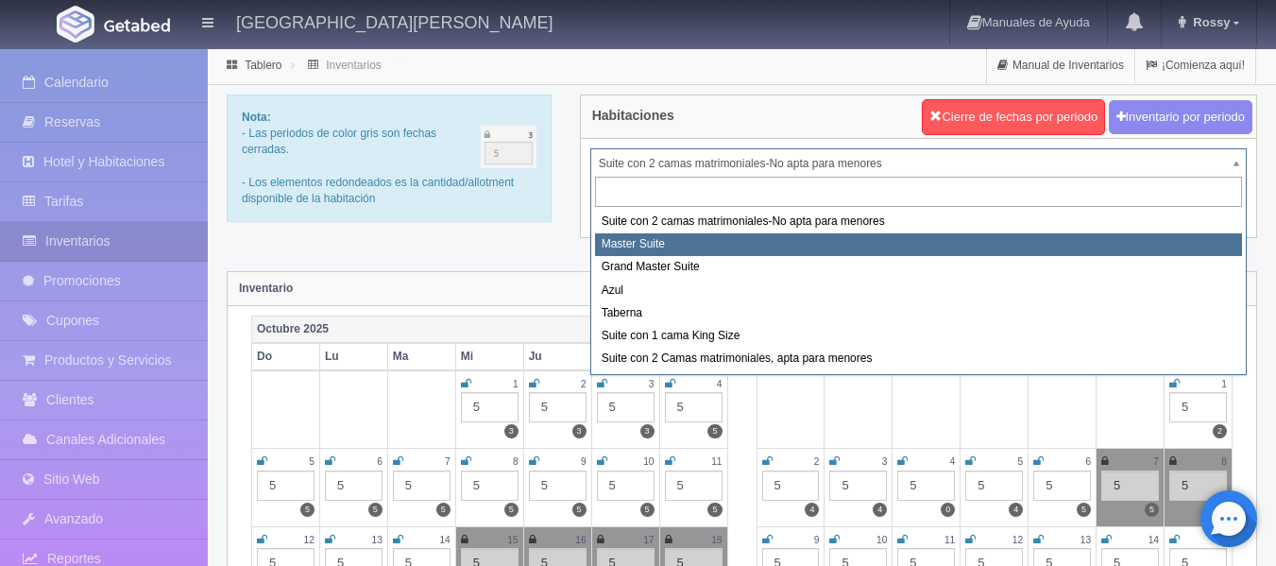
select select "1894"
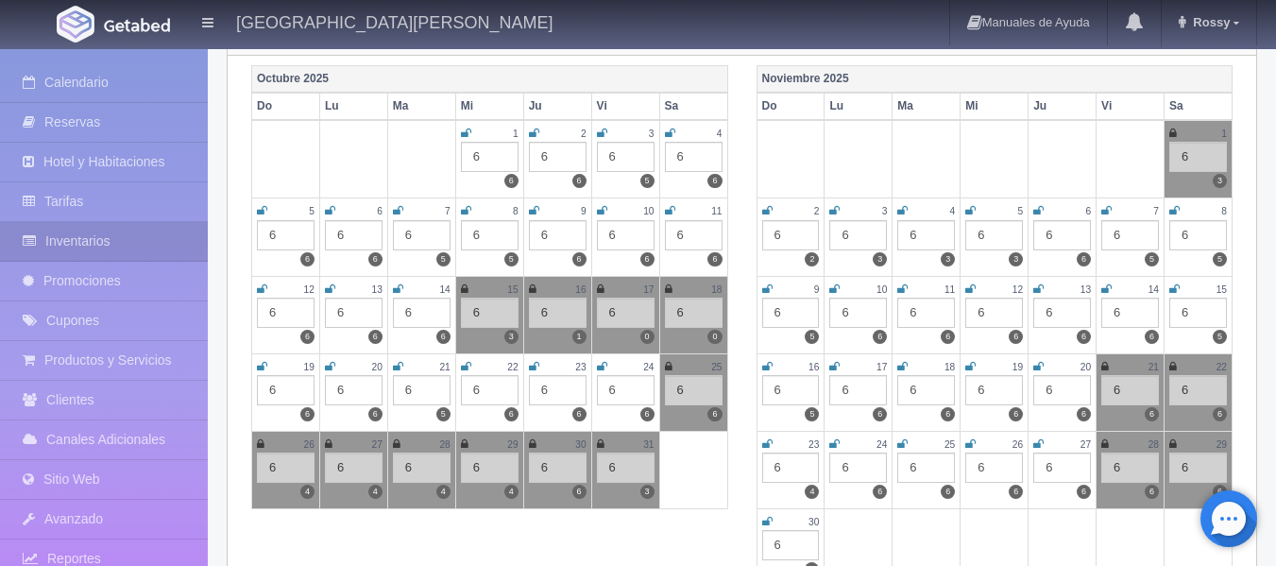
scroll to position [283, 0]
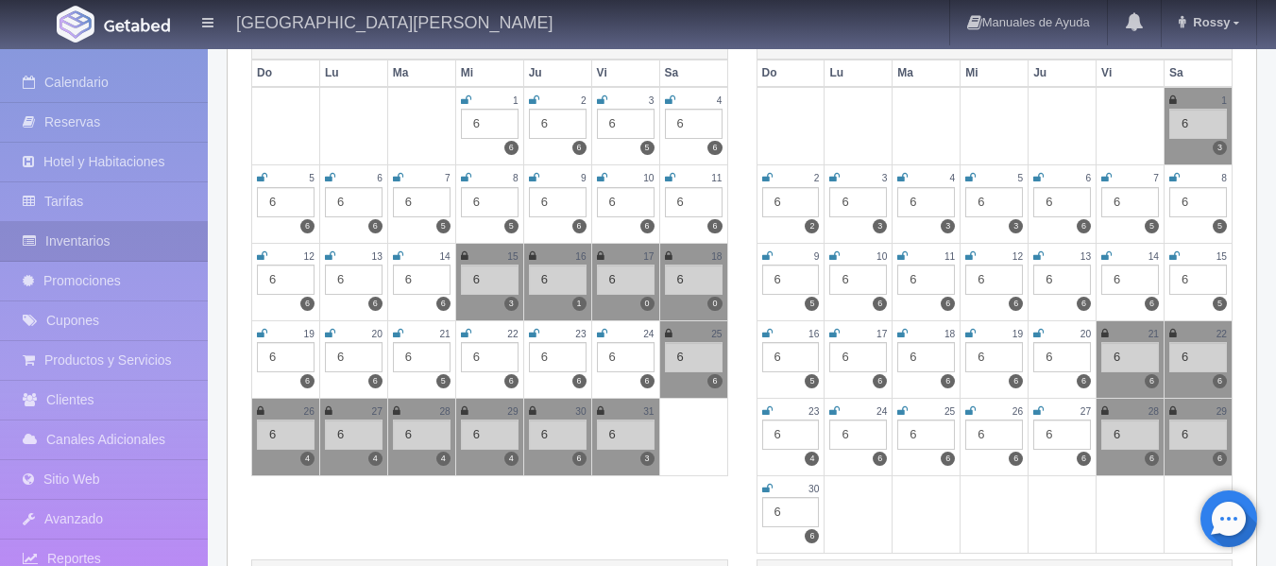
click at [598, 410] on icon at bounding box center [601, 410] width 8 height 11
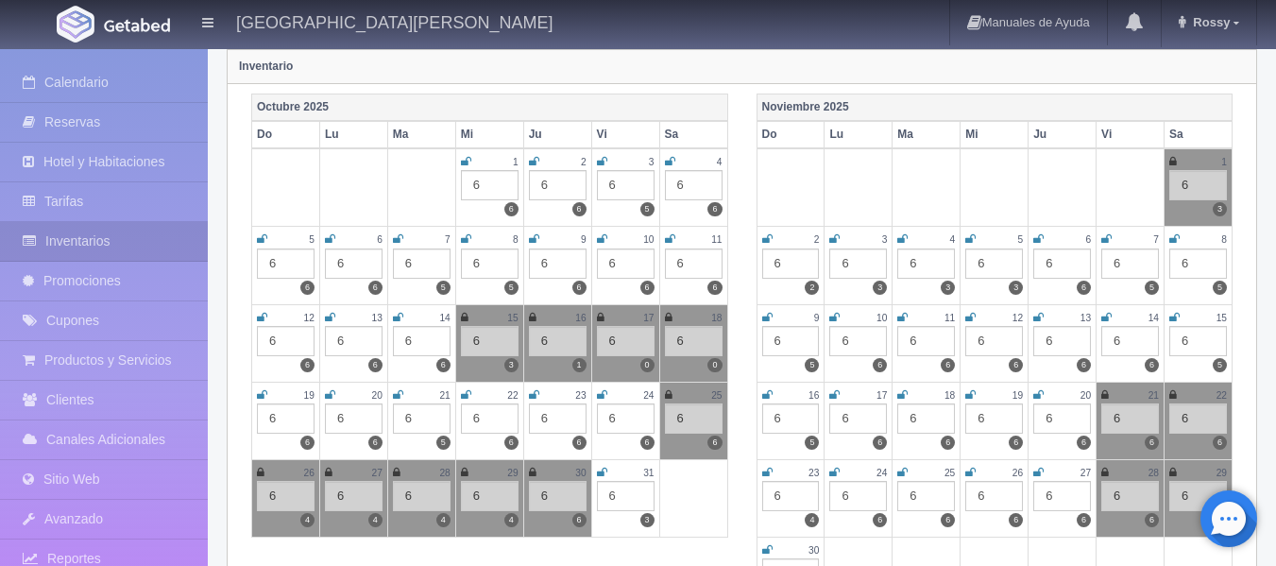
scroll to position [189, 0]
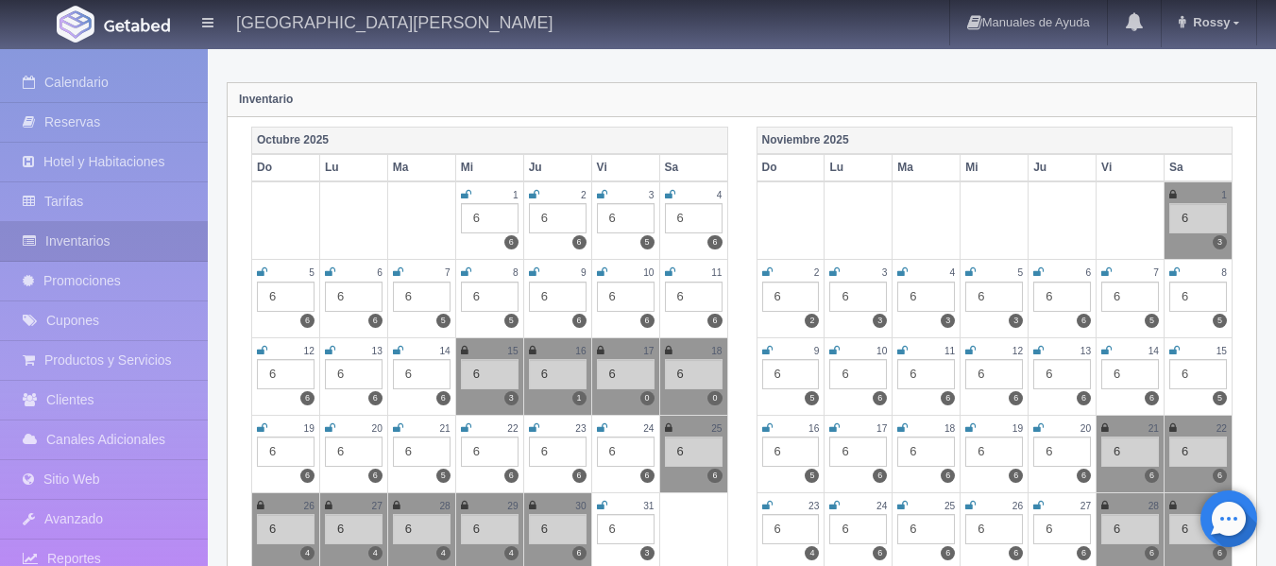
click at [1173, 196] on icon at bounding box center [1173, 194] width 8 height 11
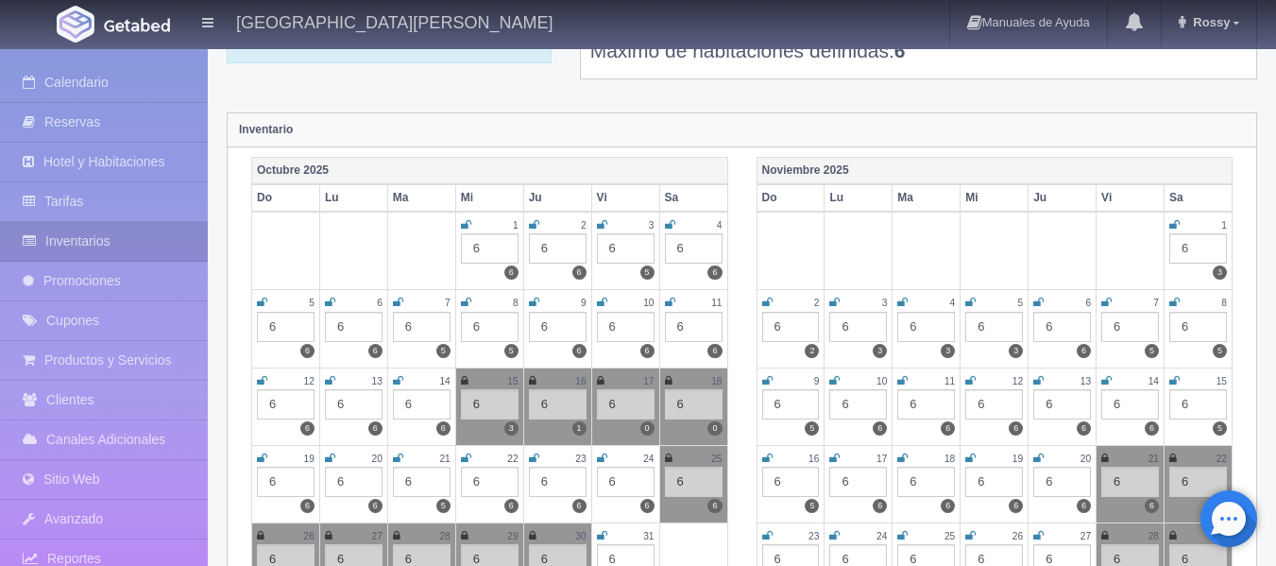
scroll to position [0, 0]
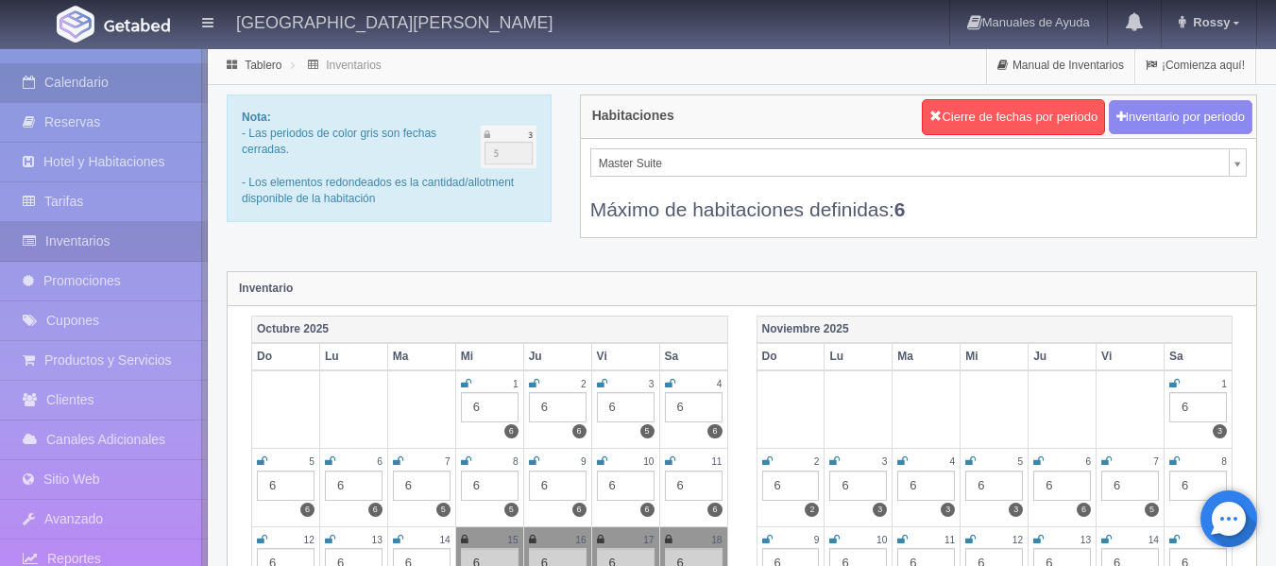
click at [72, 90] on link "Calendario" at bounding box center [104, 82] width 208 height 39
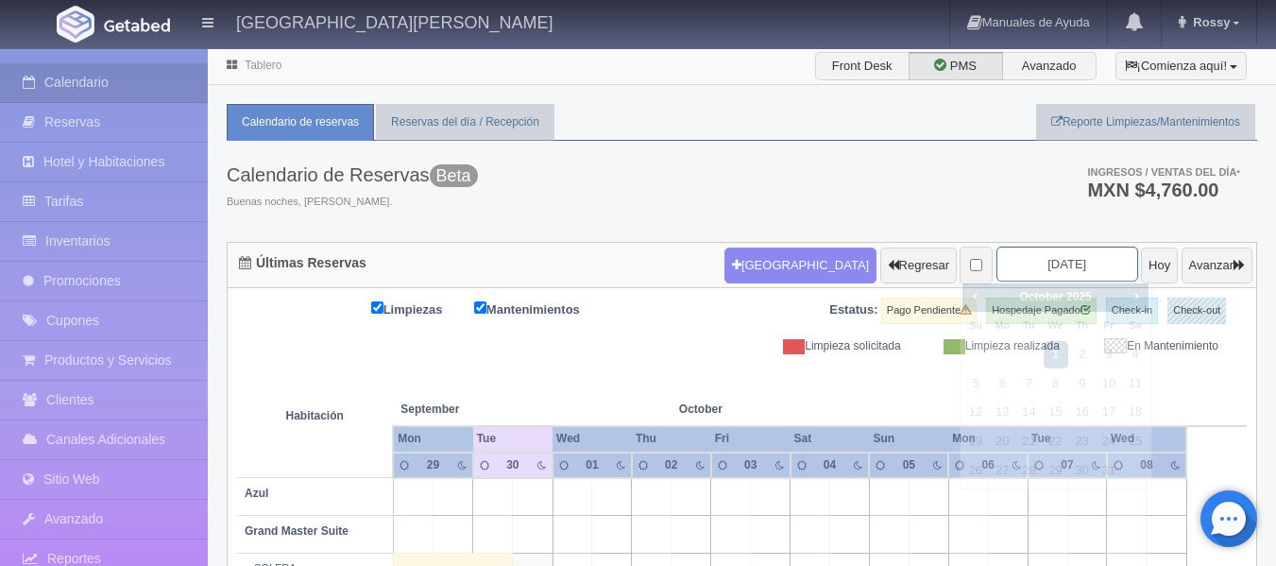
click at [1076, 264] on input "2025-10-01" at bounding box center [1068, 264] width 142 height 35
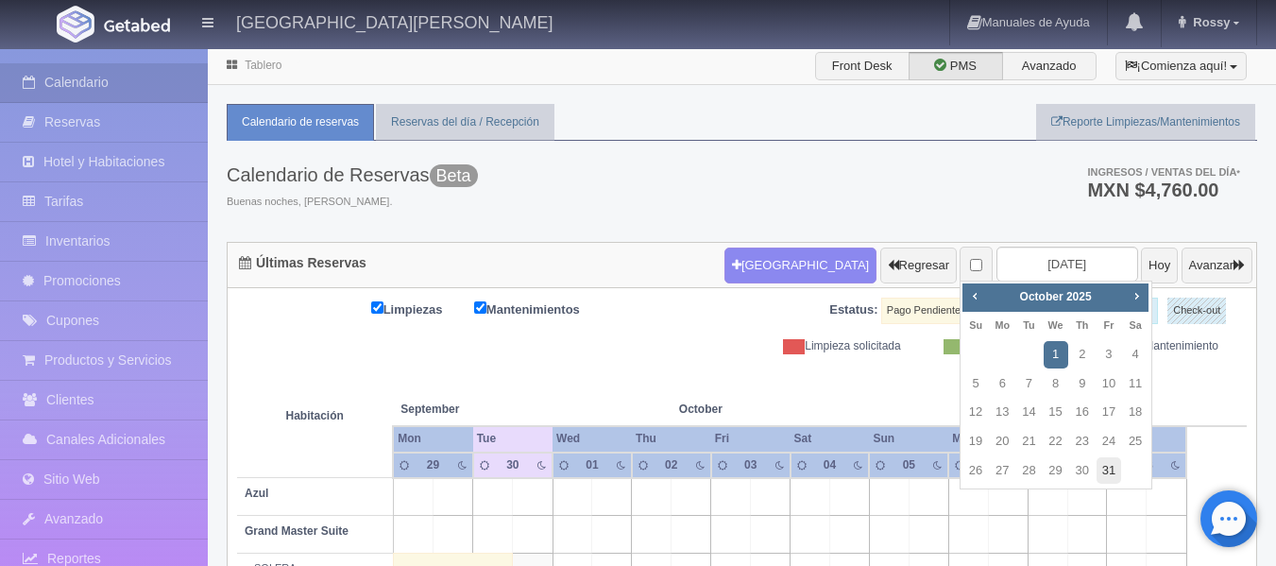
click at [1116, 472] on link "31" at bounding box center [1109, 470] width 25 height 27
type input "[DATE]"
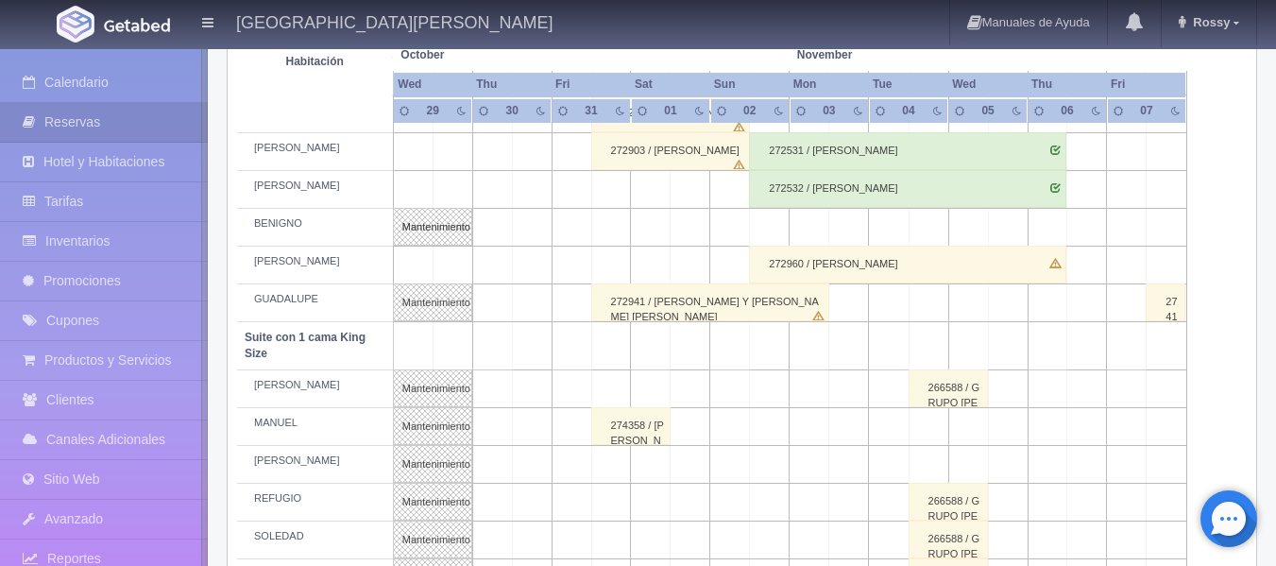
scroll to position [661, 0]
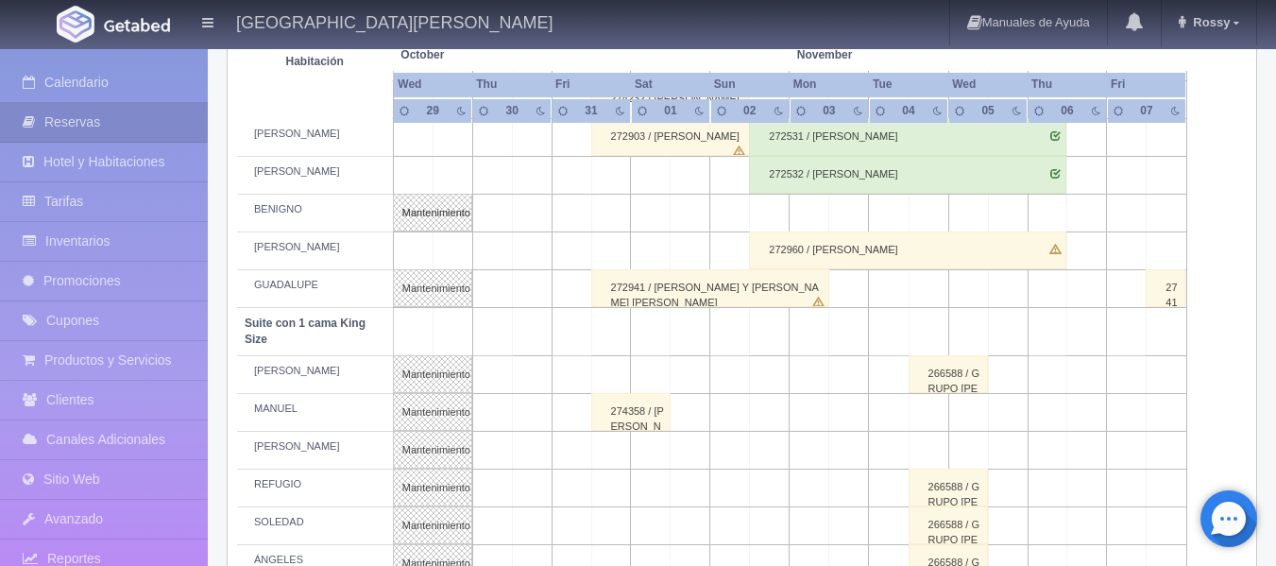
click at [642, 415] on div "274358 / GABRIELA Y ISAIAH BODA ULISES Y ERIKA" at bounding box center [630, 412] width 79 height 38
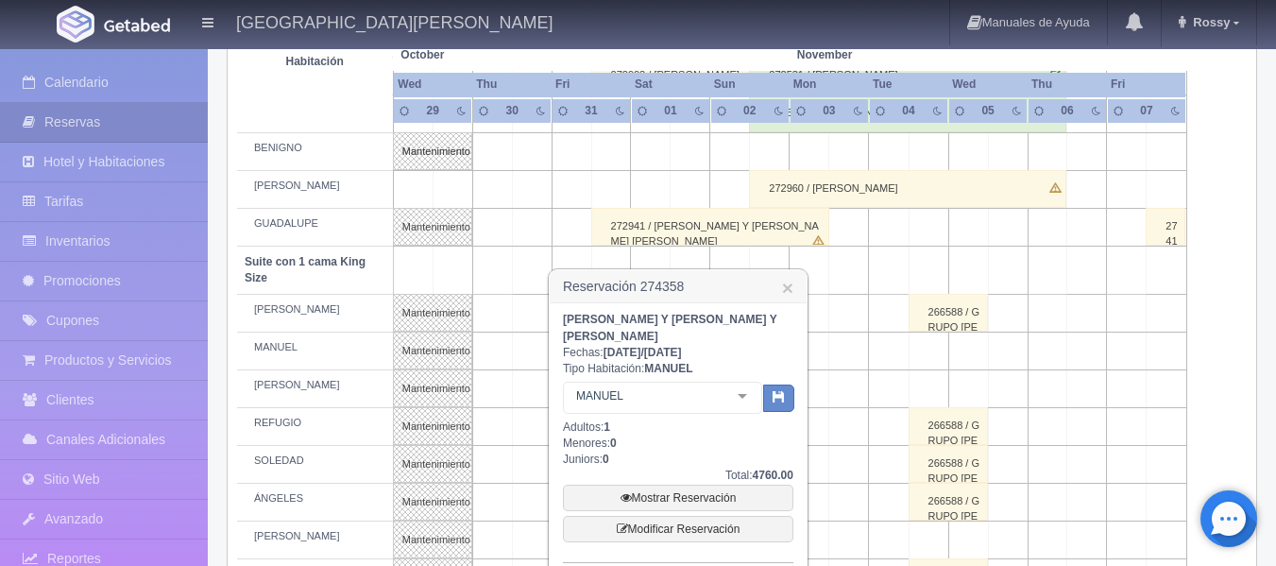
scroll to position [756, 0]
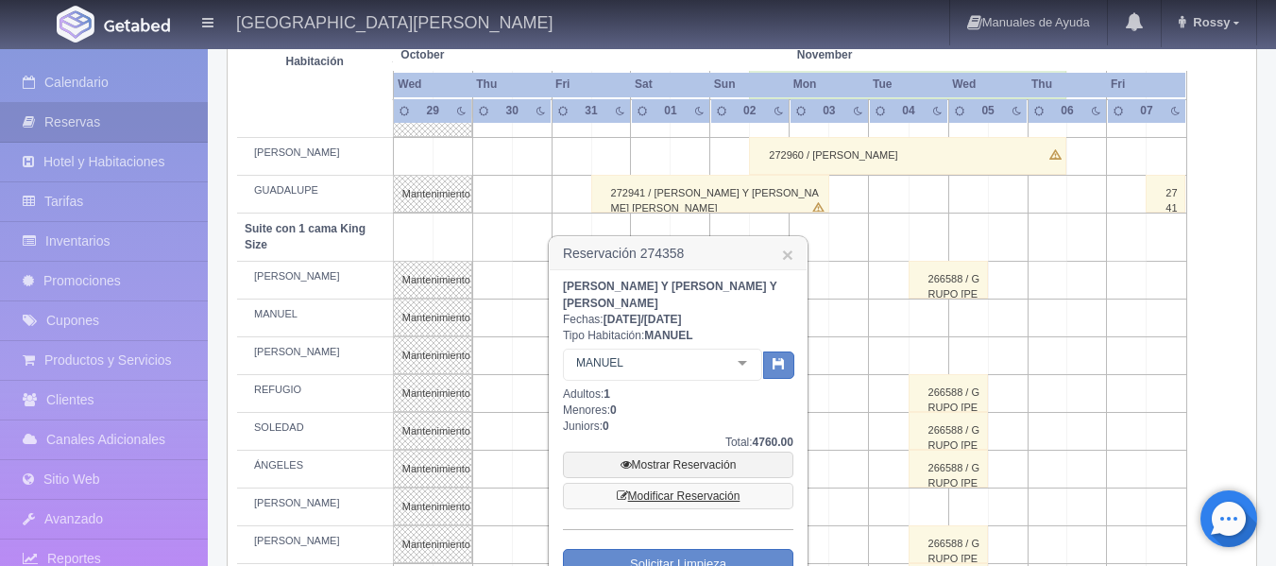
click at [672, 486] on link "Modificar Reservación" at bounding box center [678, 496] width 230 height 26
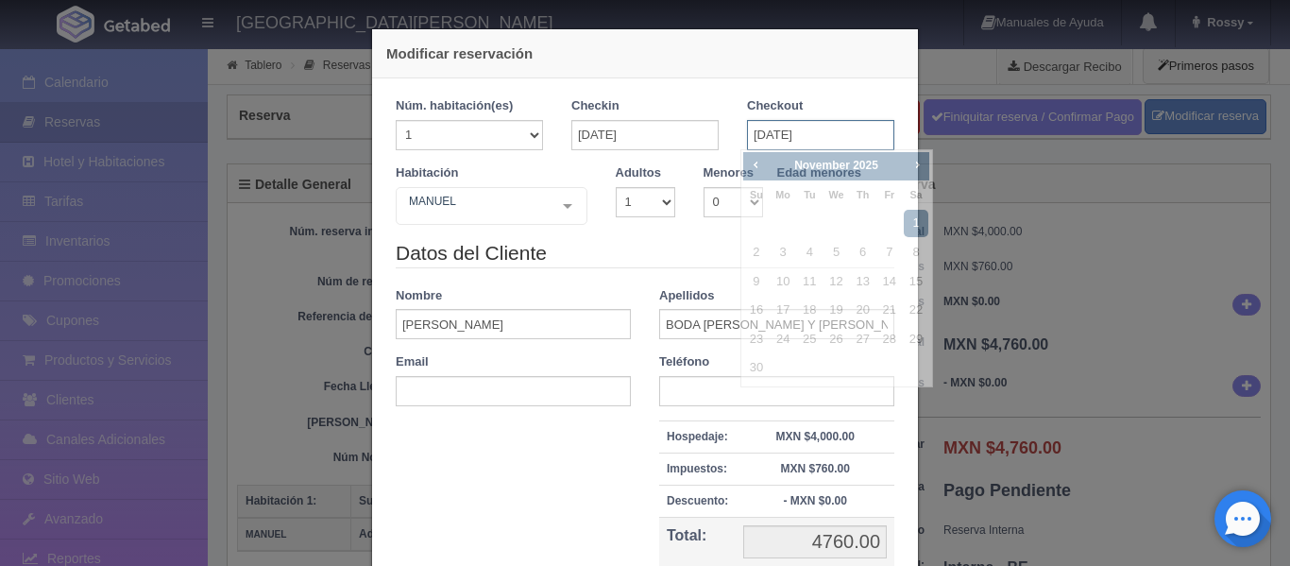
click at [822, 128] on input "[DATE]" at bounding box center [820, 135] width 147 height 30
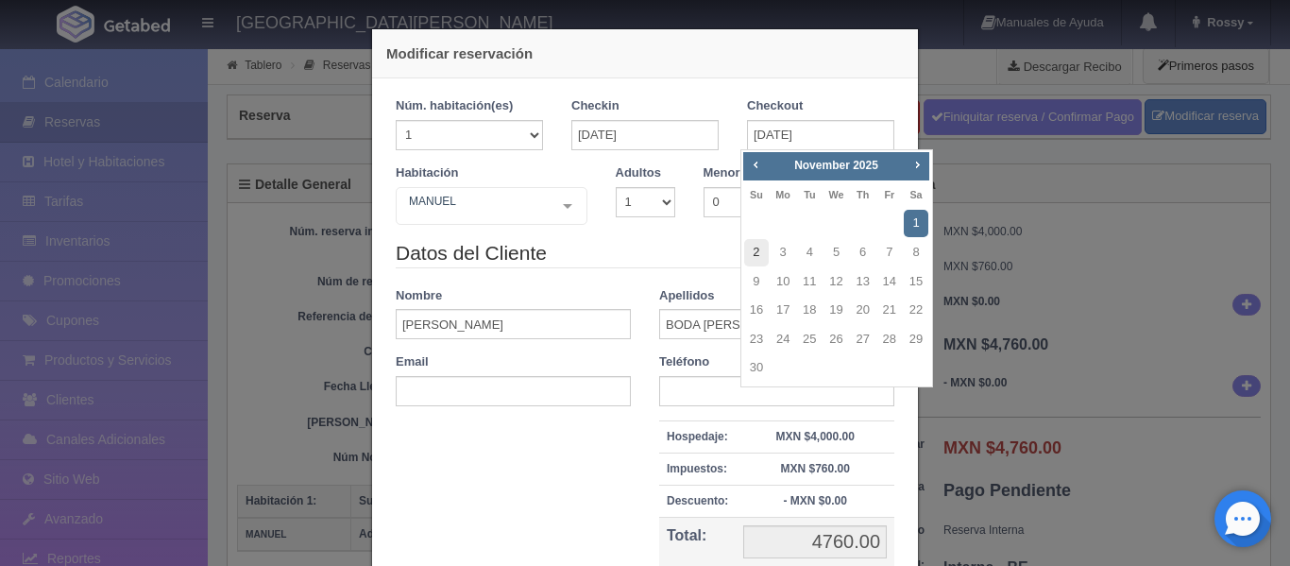
click at [758, 254] on link "2" at bounding box center [756, 252] width 25 height 27
type input "02-11-2025"
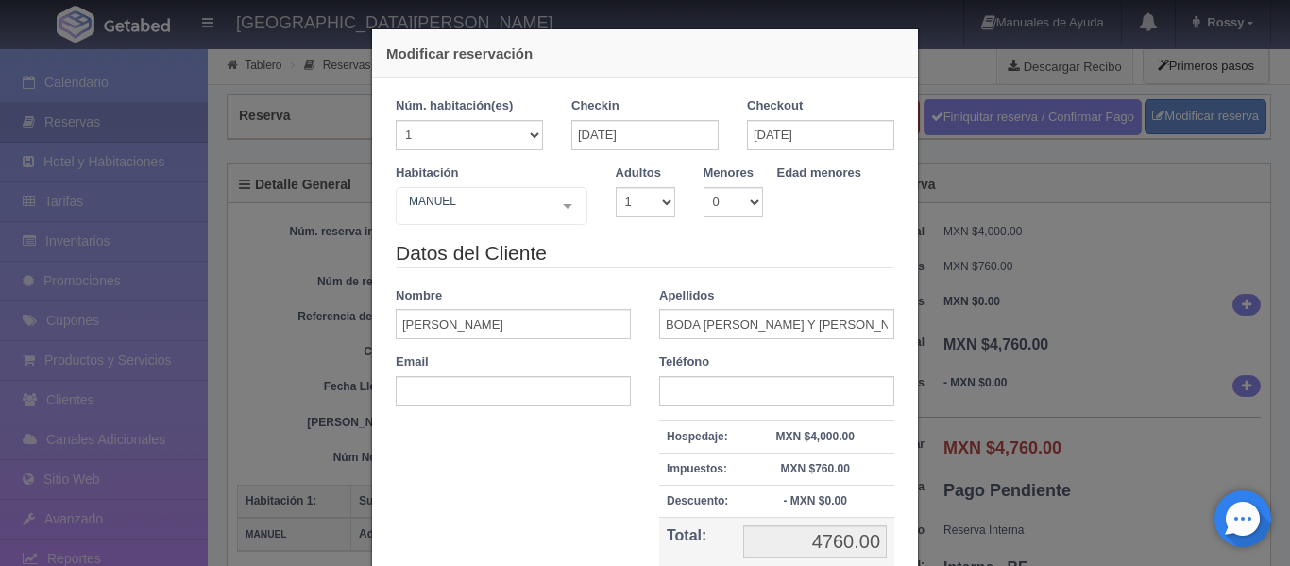
checkbox input "false"
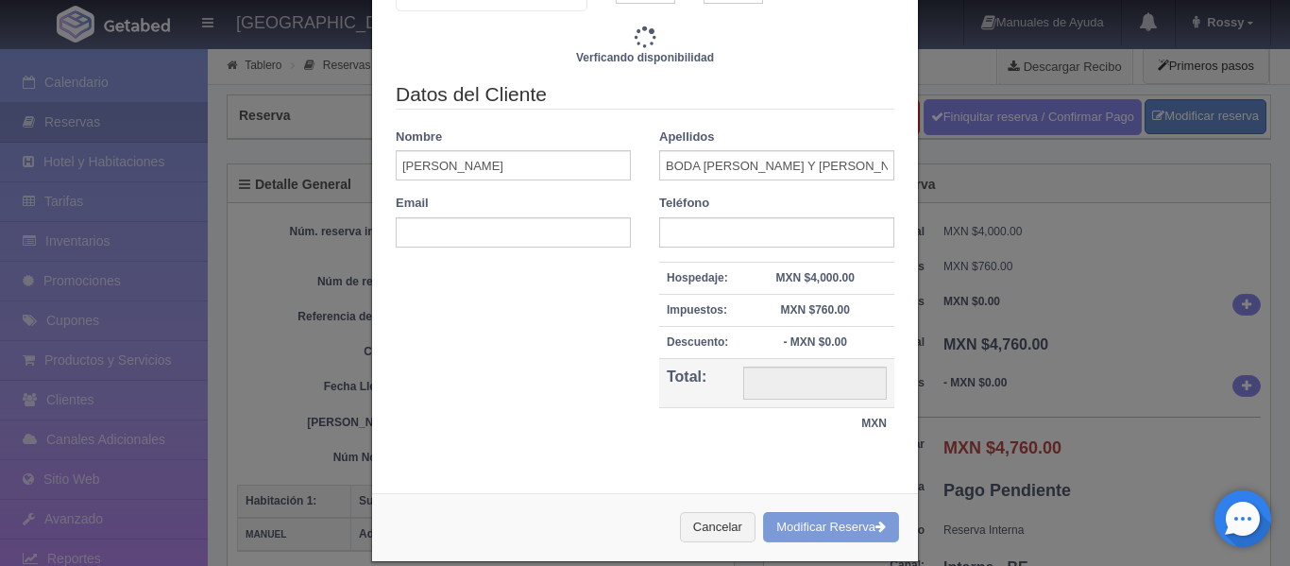
type input "9520.00"
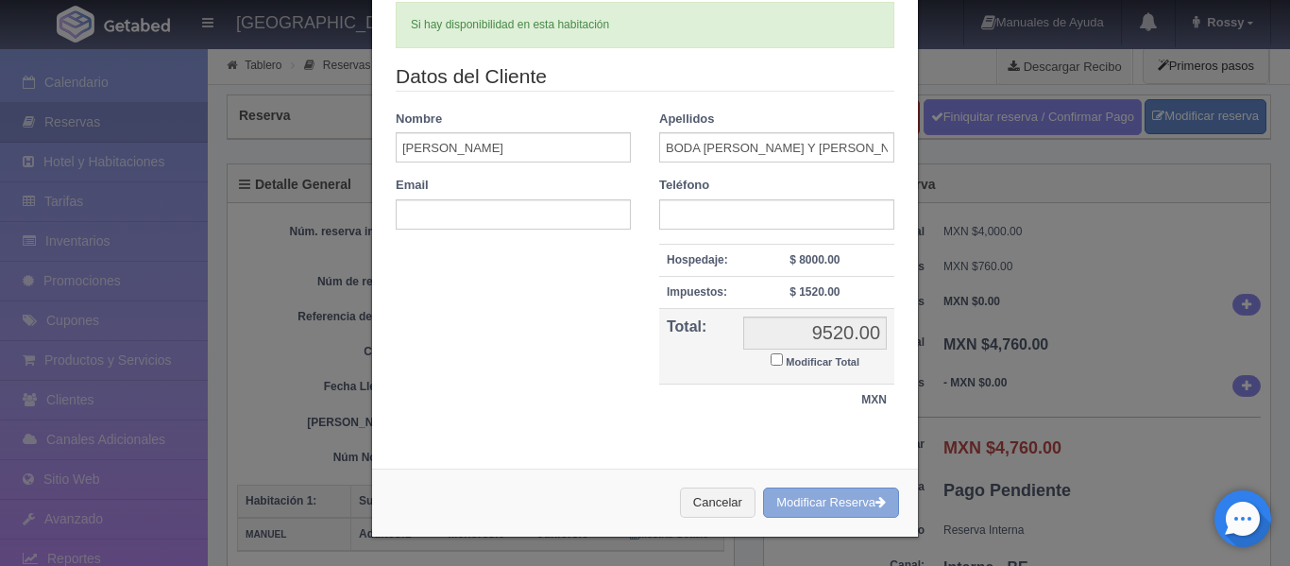
click at [808, 502] on button "Modificar Reserva" at bounding box center [831, 502] width 136 height 31
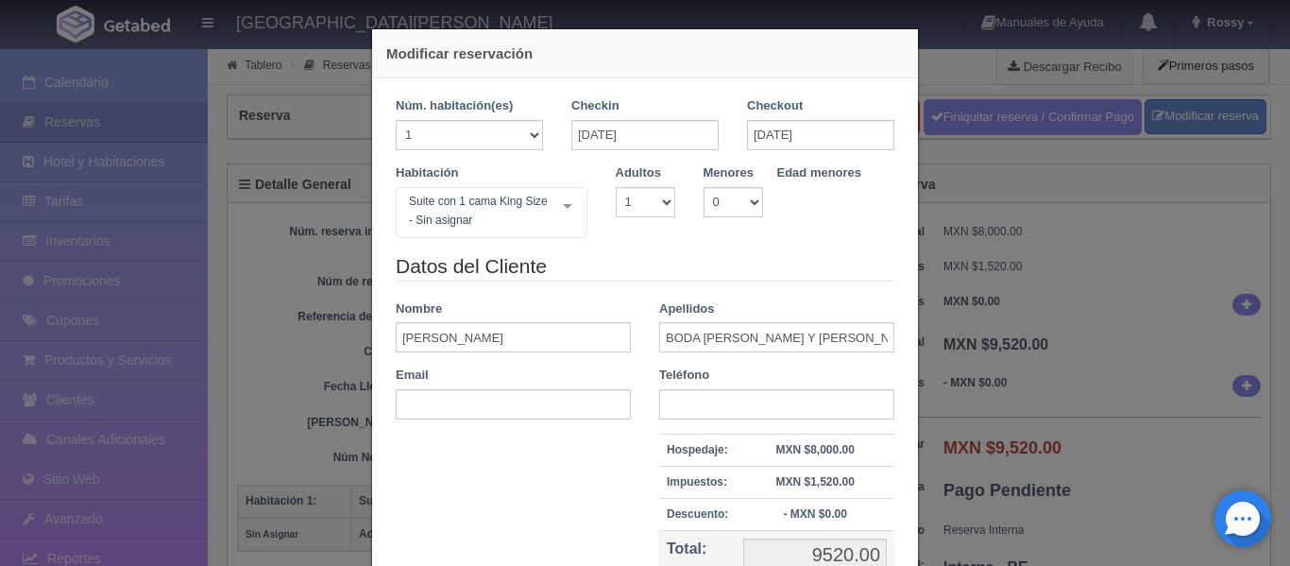
click at [214, 207] on div "Modificar reservación Núm. habitación(es) 1 2 3 4 5 6 7 8 9 10 11 12 13 14 15 1…" at bounding box center [645, 283] width 1290 height 566
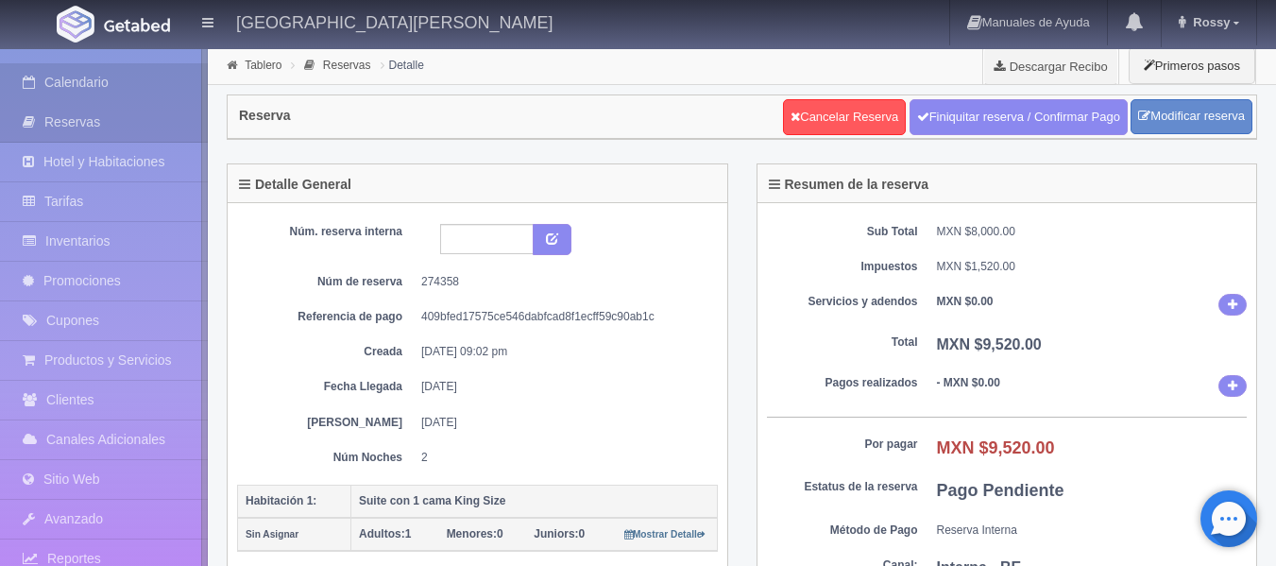
click at [104, 76] on link "Calendario" at bounding box center [104, 82] width 208 height 39
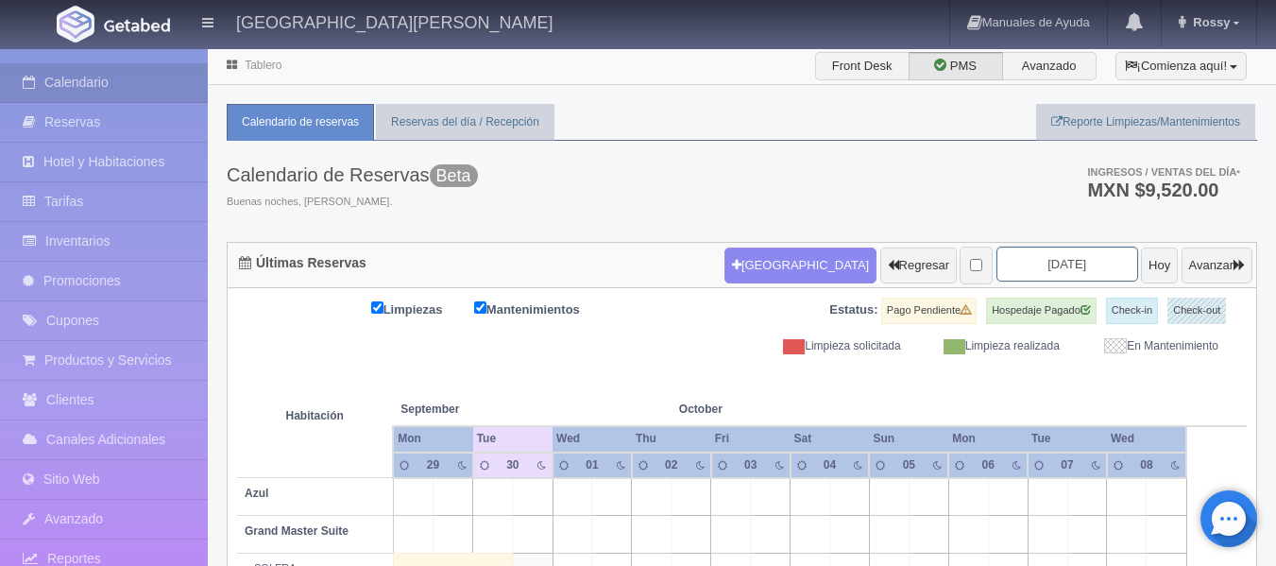
click at [1070, 264] on input "[DATE]" at bounding box center [1068, 264] width 142 height 35
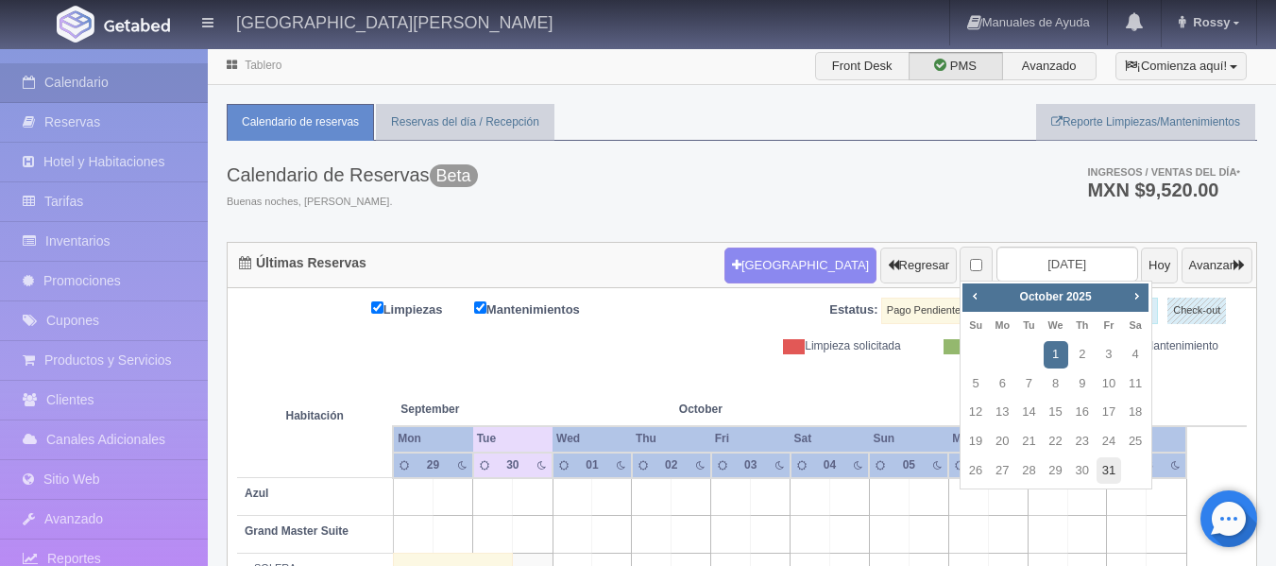
click at [1110, 467] on link "31" at bounding box center [1109, 470] width 25 height 27
type input "[DATE]"
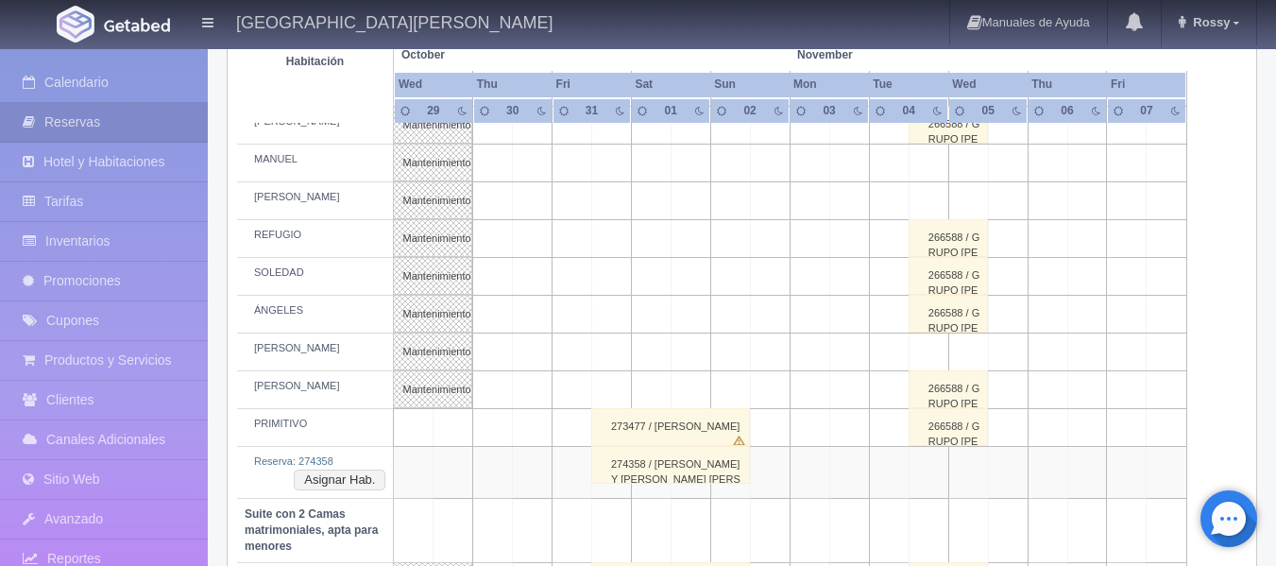
scroll to position [945, 0]
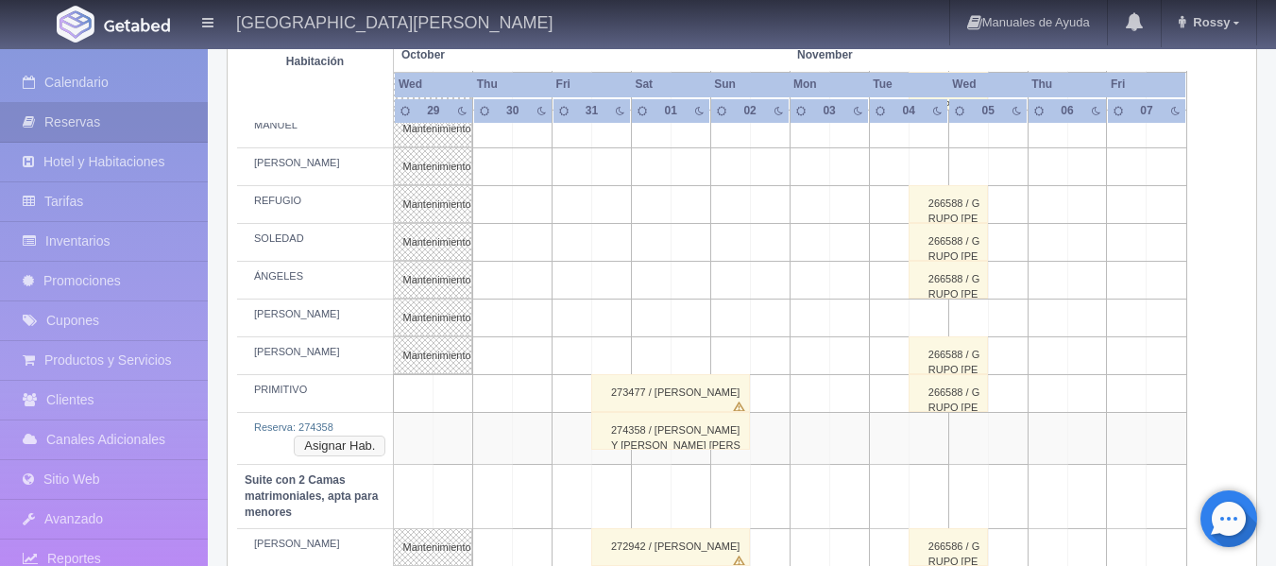
click at [337, 442] on button "Asignar Hab." at bounding box center [340, 445] width 92 height 21
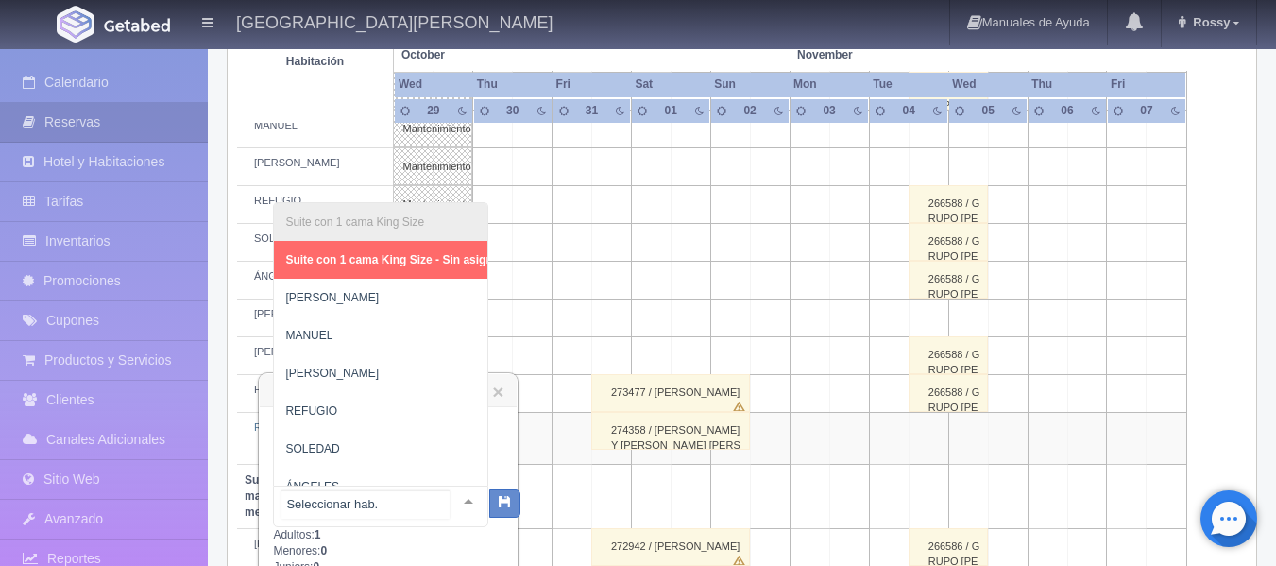
click at [449, 500] on div "Suite con 1 cama King Size Suite con 1 cama King Size - Sin asignar PEDRO MANUE…" at bounding box center [380, 507] width 215 height 42
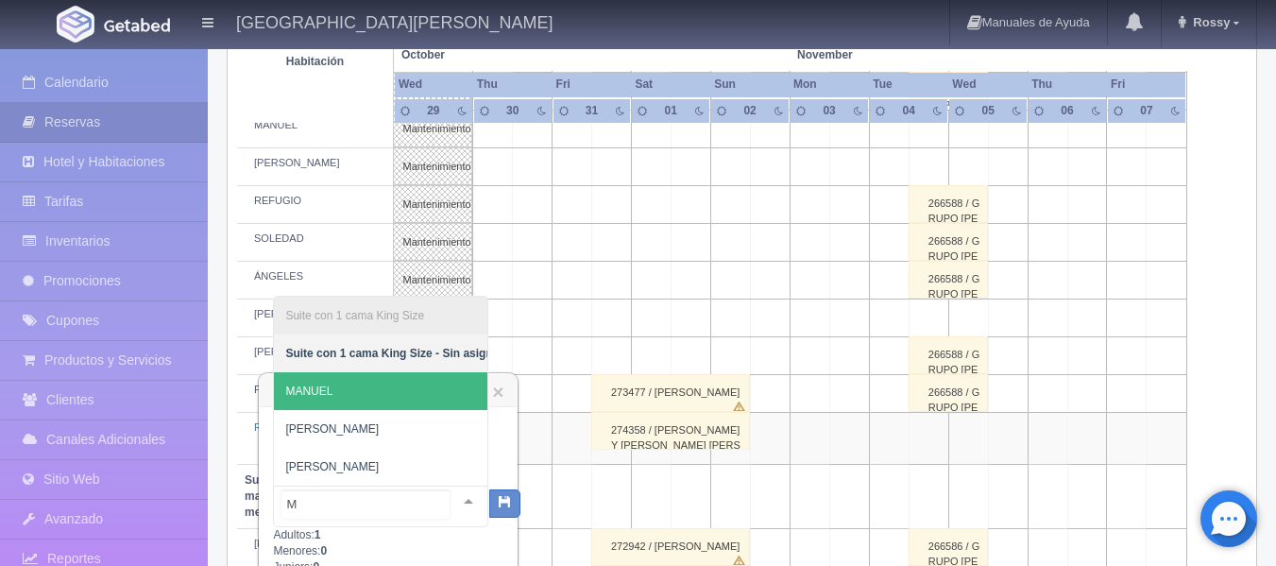
scroll to position [0, 0]
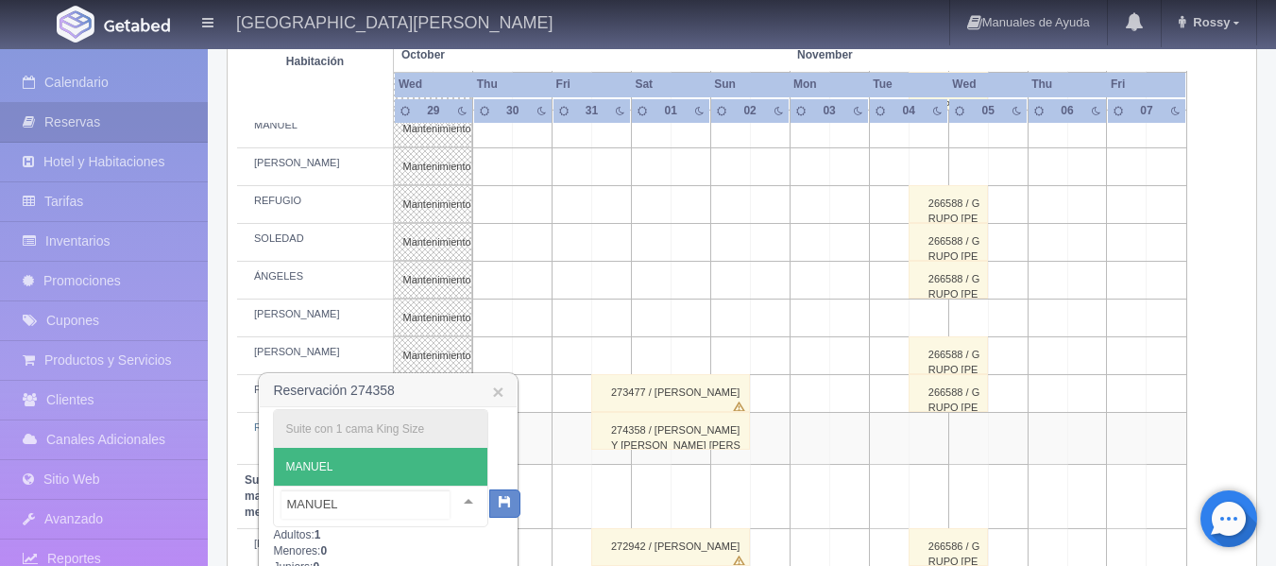
type input "MANUEL"
click at [327, 461] on span "MANUEL" at bounding box center [308, 466] width 47 height 13
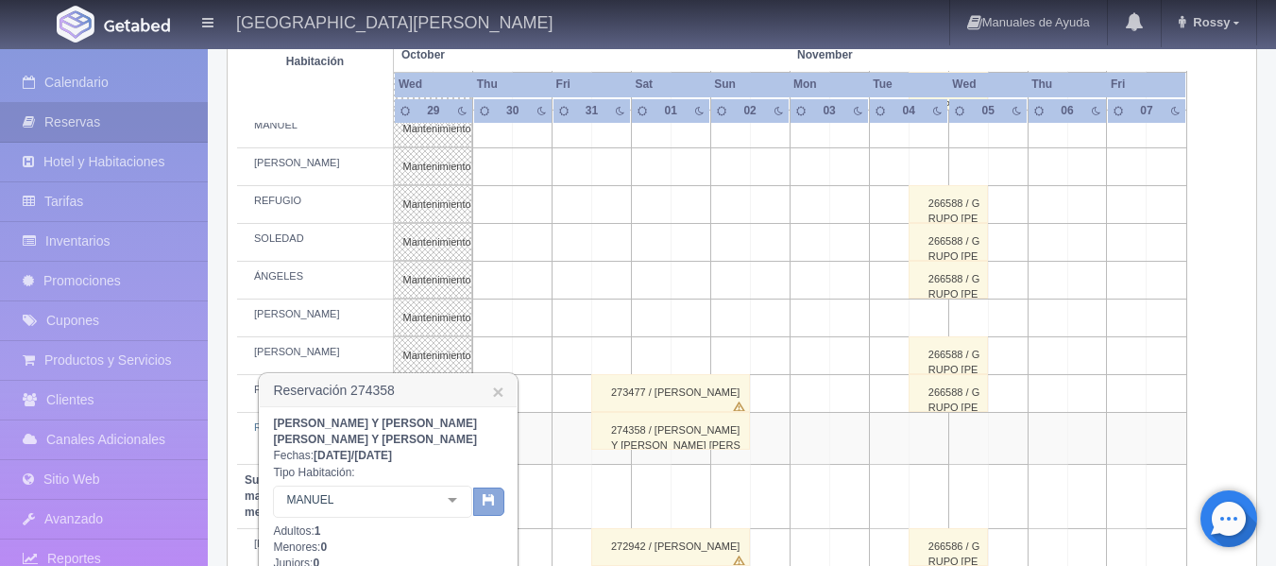
click at [486, 500] on icon "button" at bounding box center [489, 499] width 12 height 12
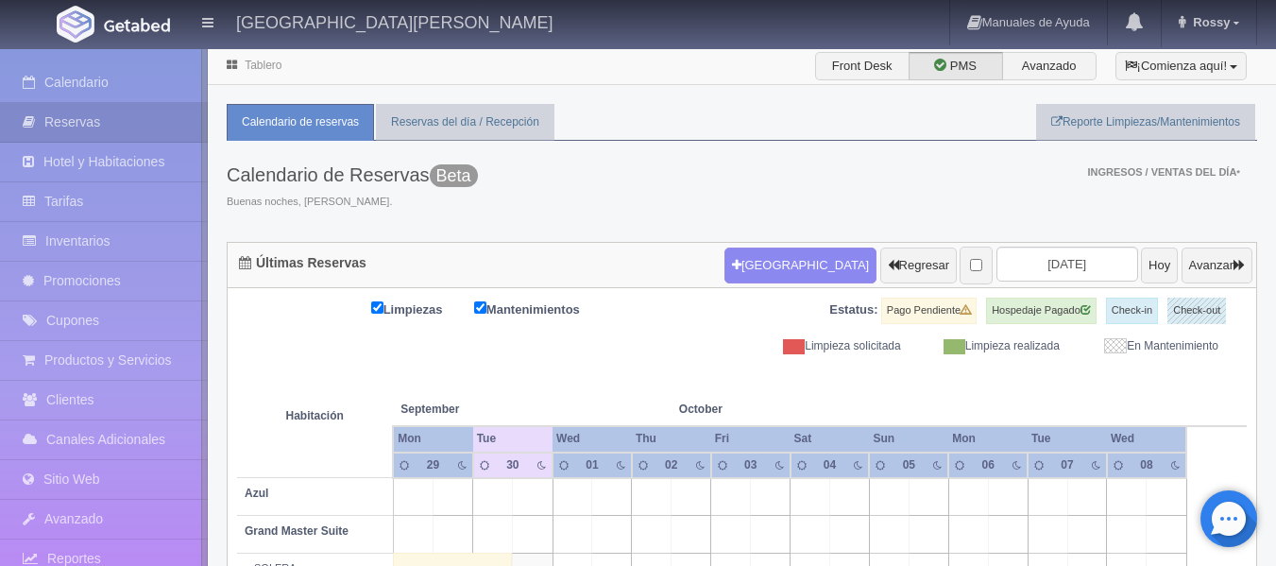
scroll to position [141, 0]
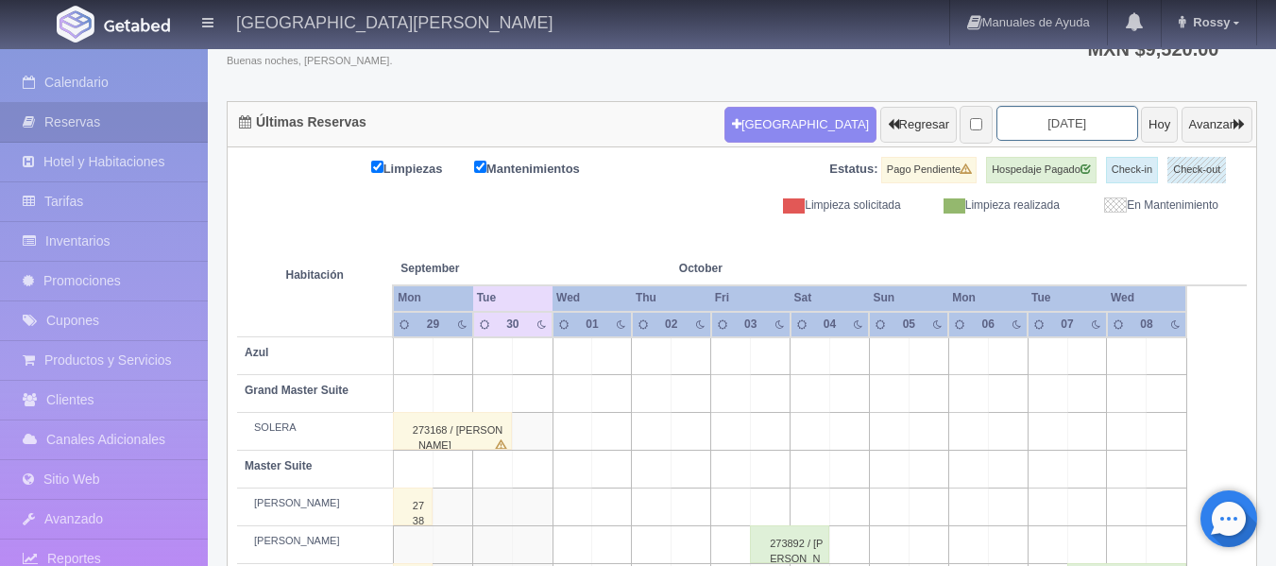
click at [1081, 123] on input "[DATE]" at bounding box center [1068, 123] width 142 height 35
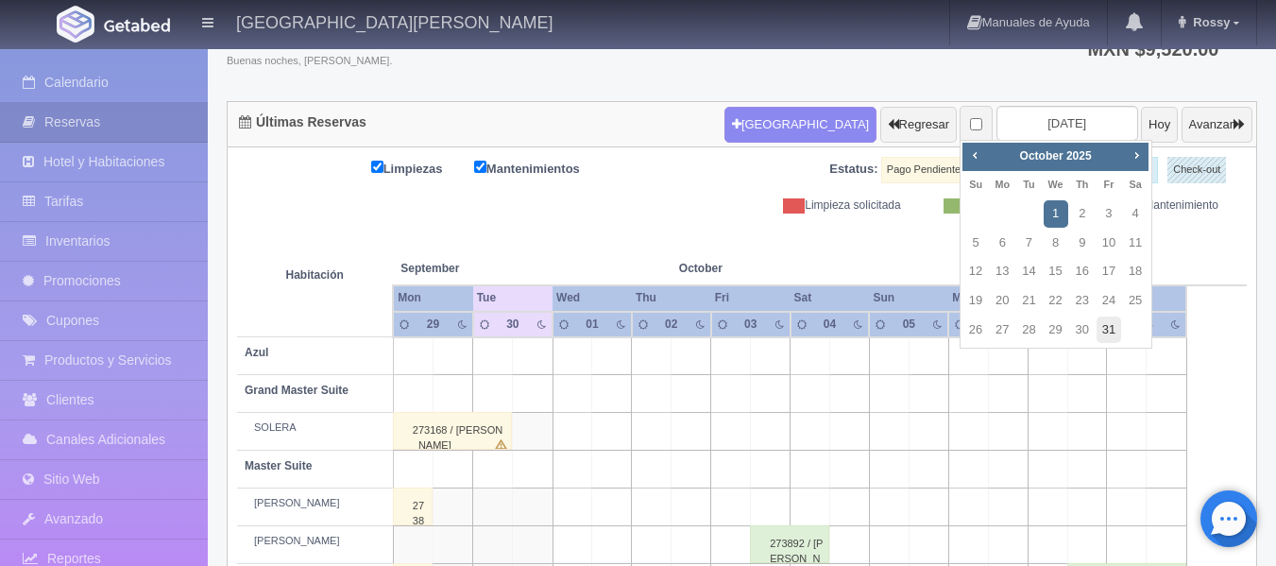
click at [1106, 336] on link "31" at bounding box center [1109, 329] width 25 height 27
type input "[DATE]"
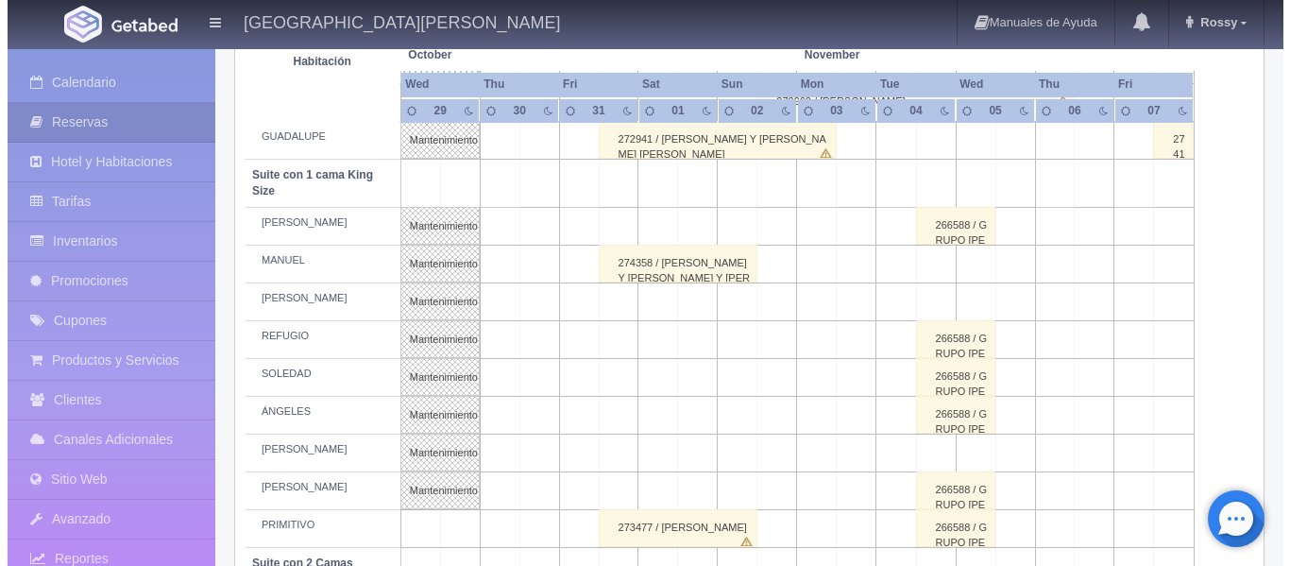
scroll to position [715, 0]
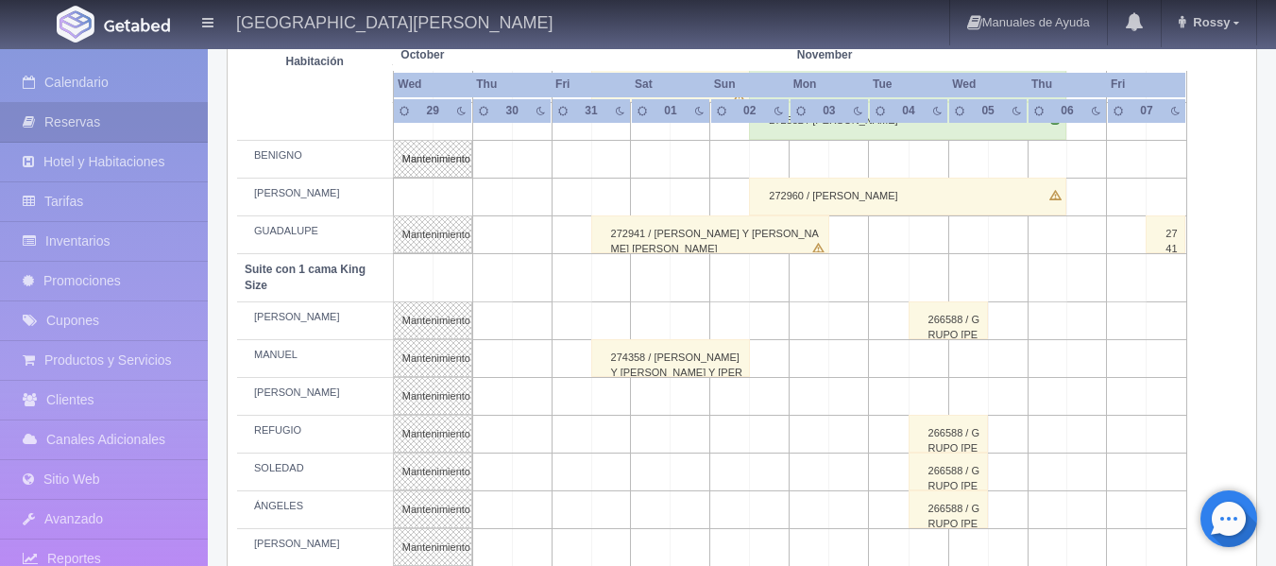
click at [616, 195] on td at bounding box center [611, 198] width 40 height 38
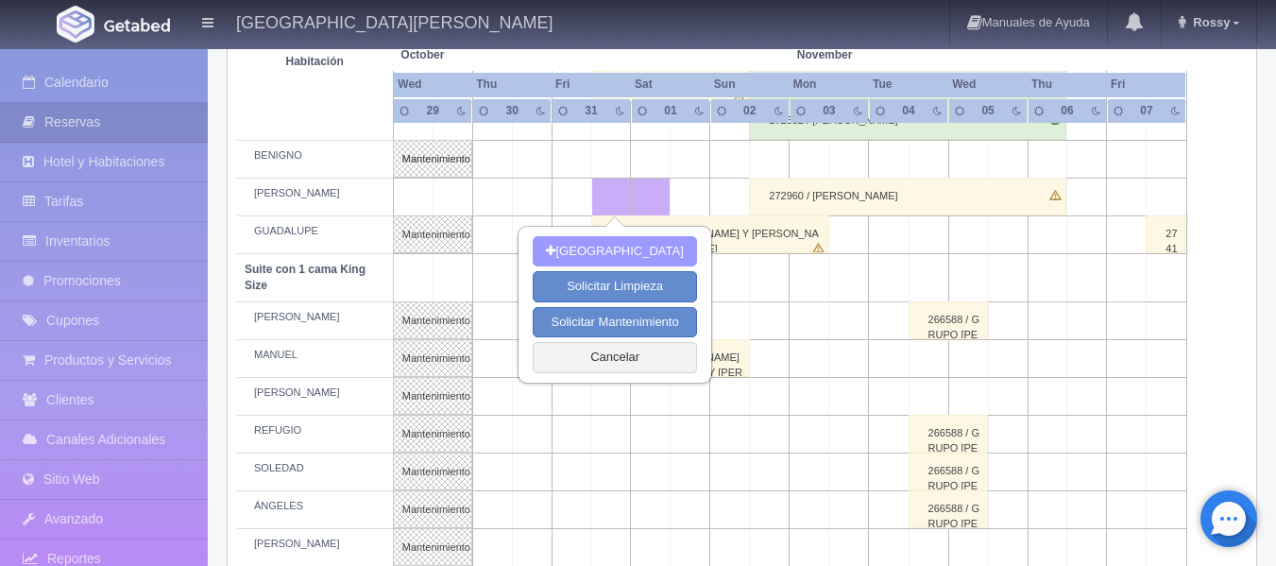
click at [621, 249] on button "[GEOGRAPHIC_DATA]" at bounding box center [614, 251] width 163 height 31
type input "[DATE]"
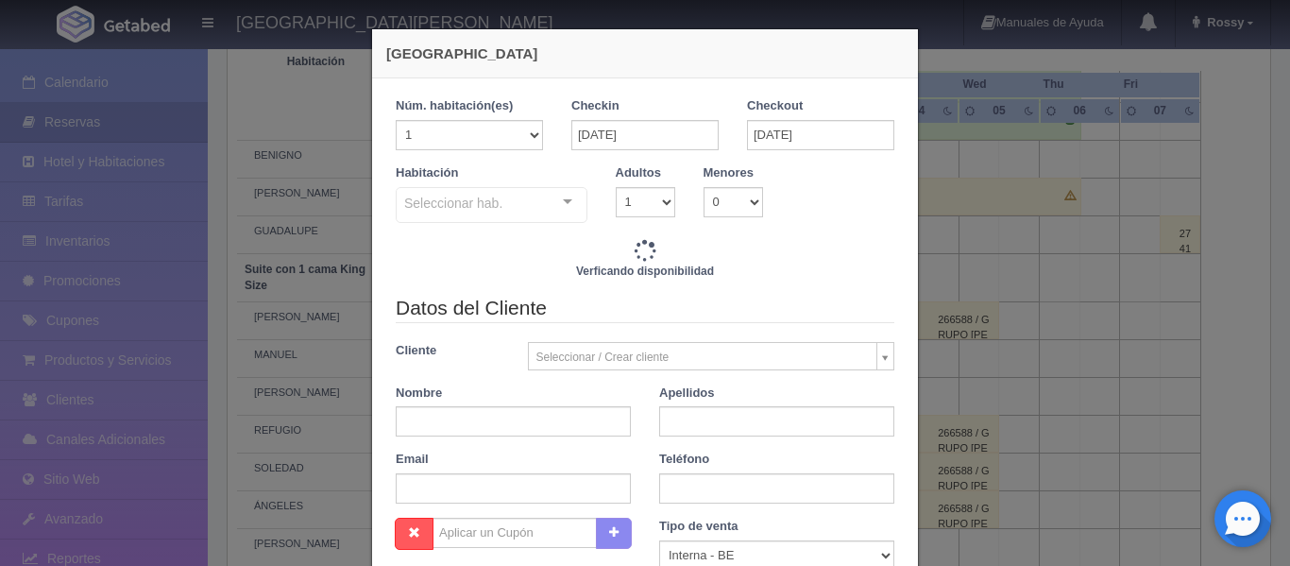
checkbox input "false"
click at [822, 130] on input "[DATE]" at bounding box center [820, 135] width 147 height 30
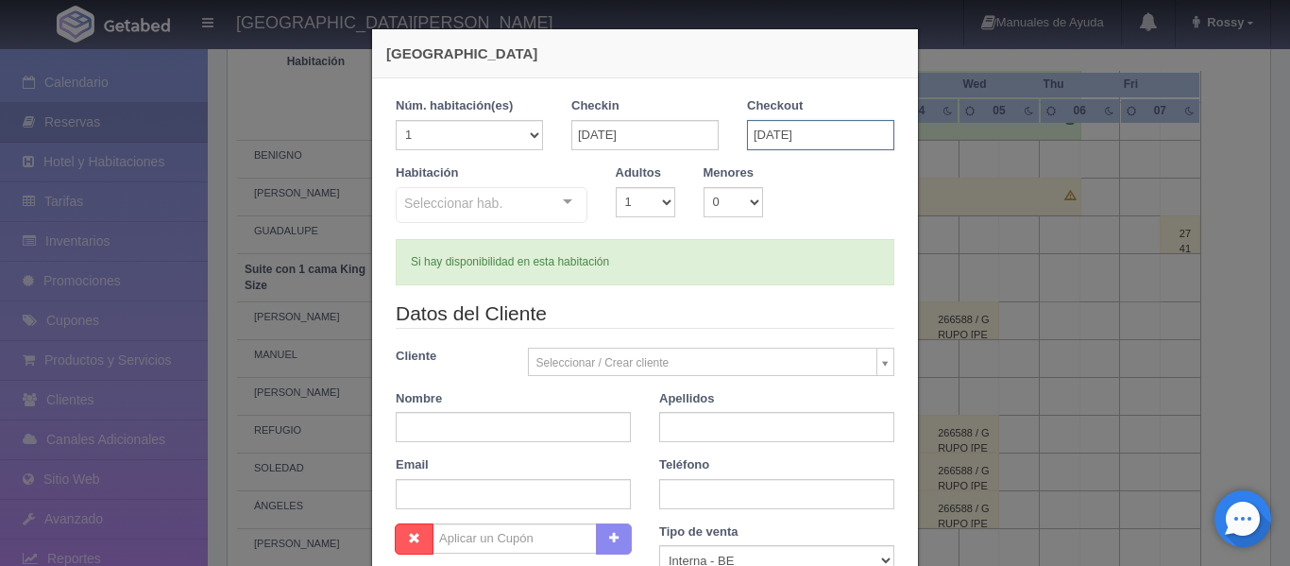
type input "6120.00"
checkbox input "false"
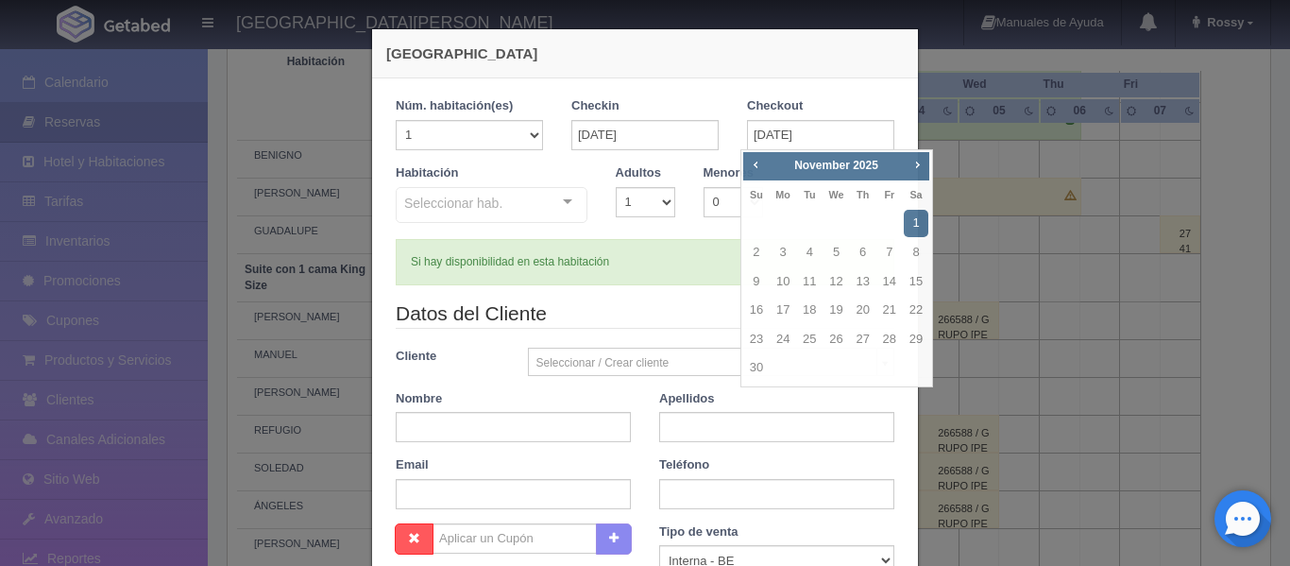
click at [630, 301] on legend "Datos del Cliente" at bounding box center [645, 313] width 499 height 29
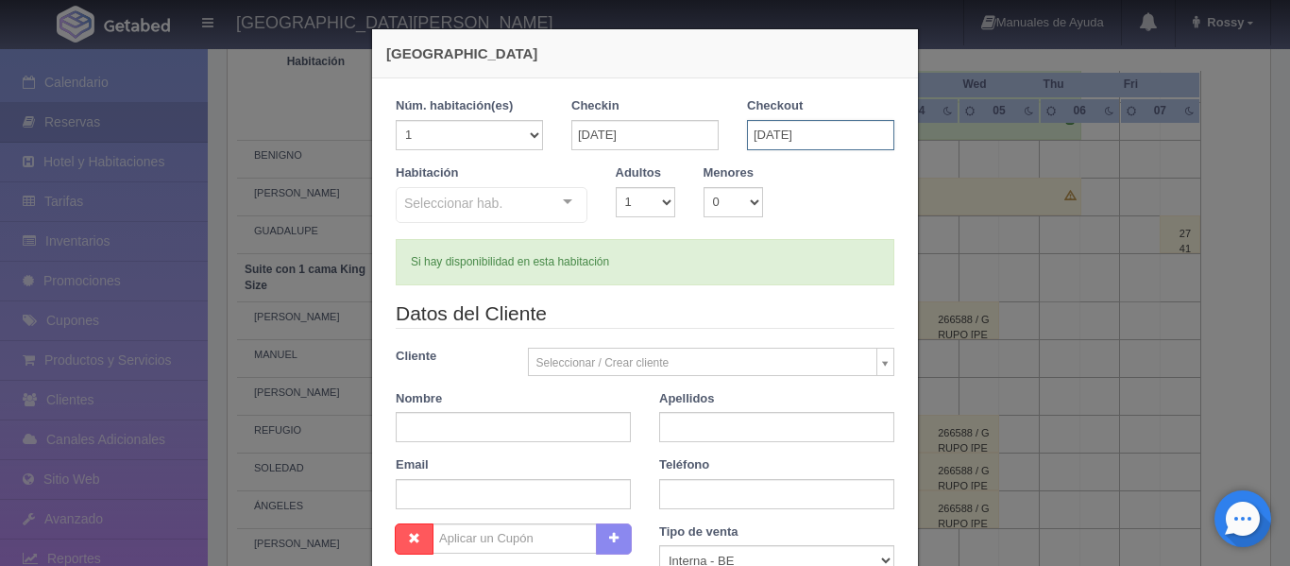
click at [831, 134] on input "[DATE]" at bounding box center [820, 135] width 147 height 30
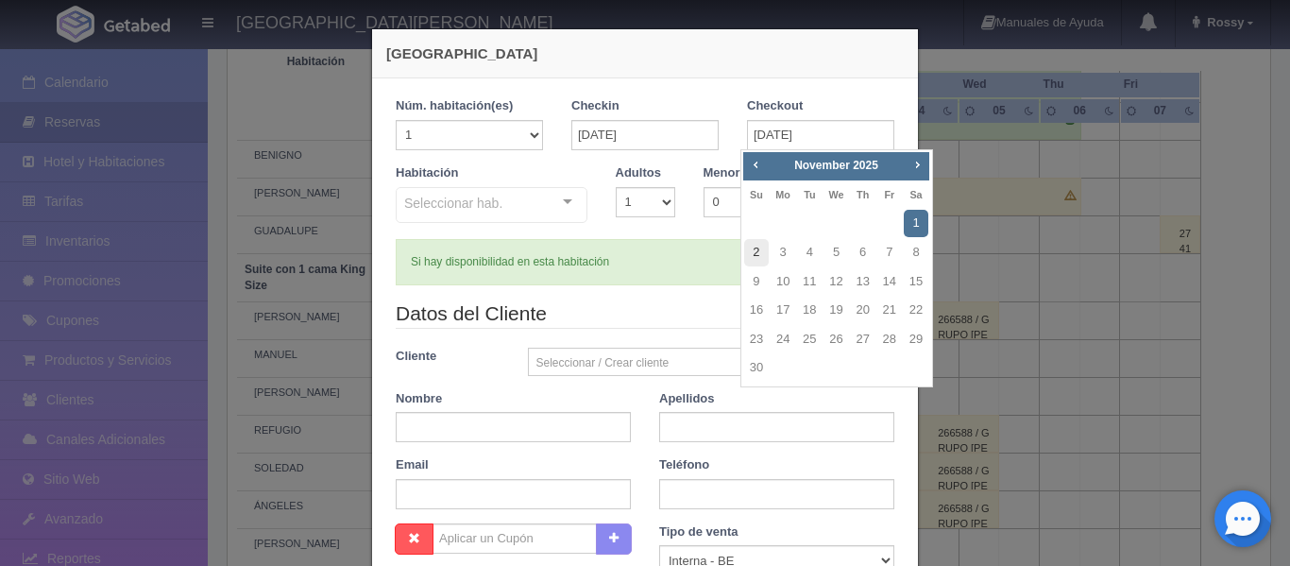
click at [759, 245] on link "2" at bounding box center [756, 252] width 25 height 27
type input "[DATE]"
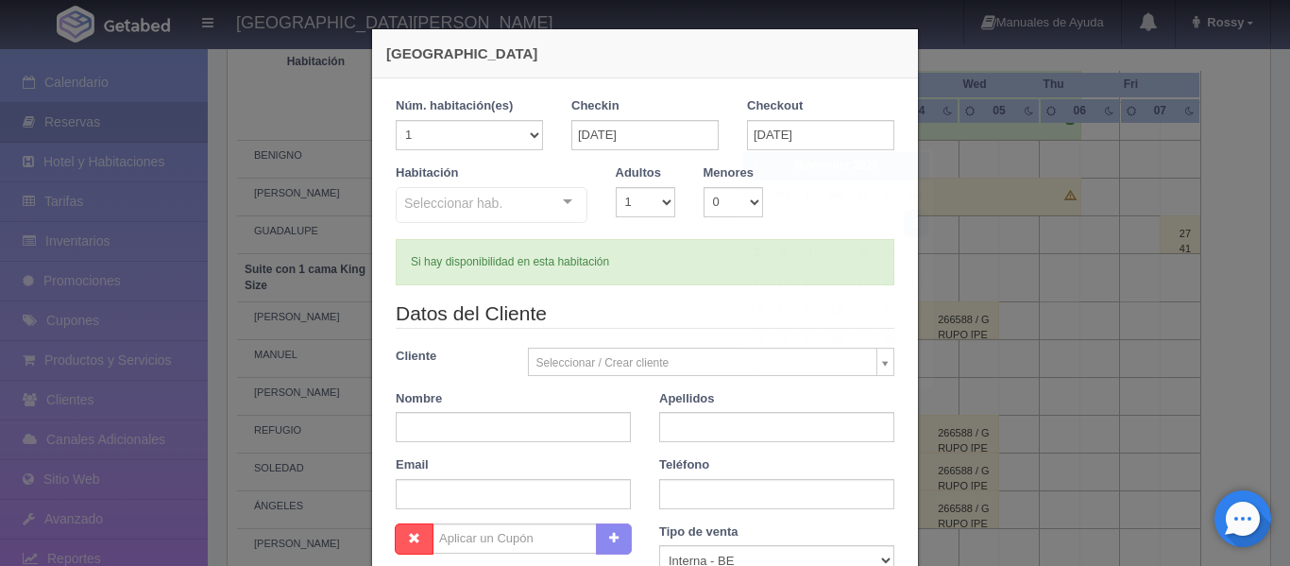
checkbox input "false"
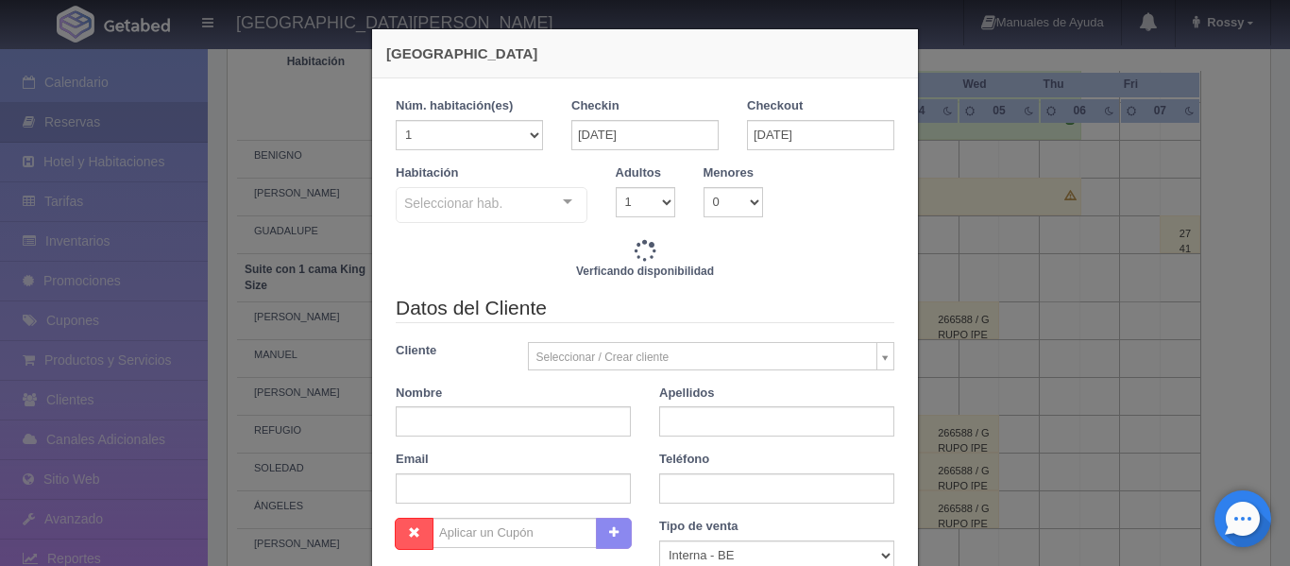
type input "12240.00"
checkbox input "false"
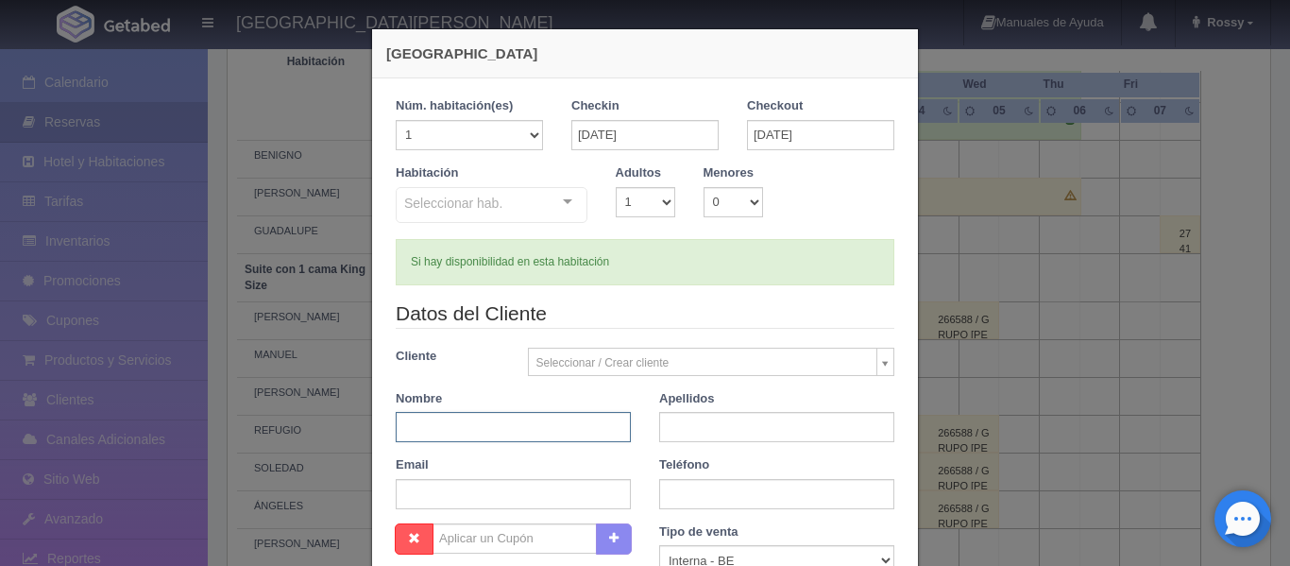
click at [560, 430] on input "text" at bounding box center [513, 427] width 235 height 30
type input "[PERSON_NAME] Y [PERSON_NAME]"
click at [815, 434] on input "text" at bounding box center [776, 427] width 235 height 30
type input "BODA [PERSON_NAME] Y [PERSON_NAME]"
click at [810, 476] on div "Teléfono" at bounding box center [777, 482] width 264 height 53
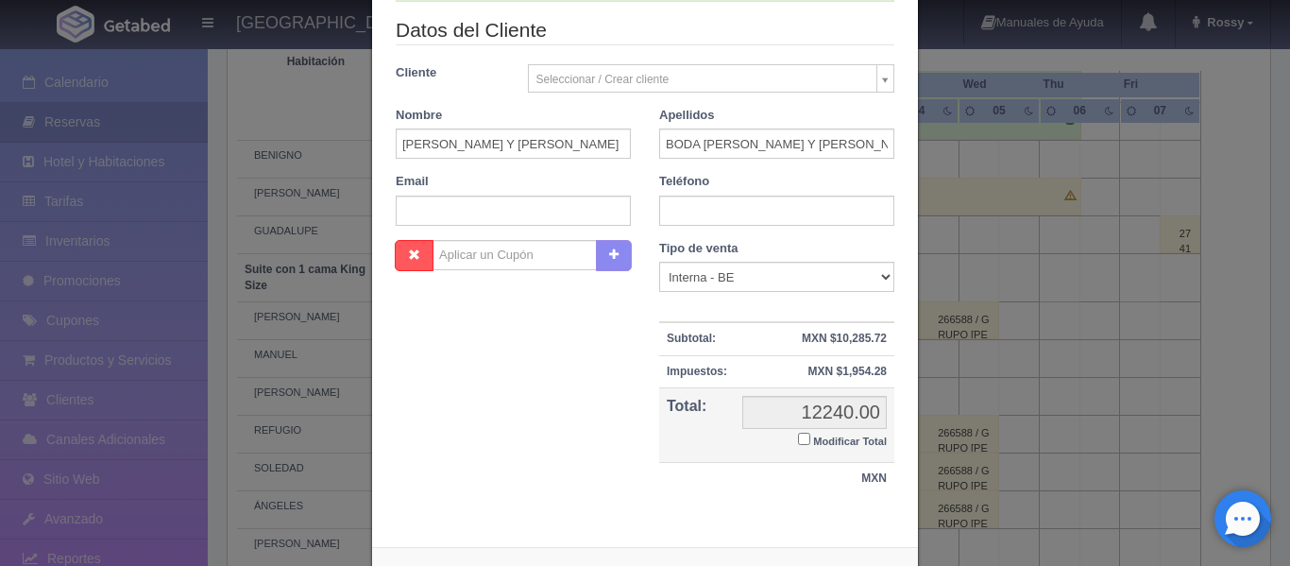
scroll to position [363, 0]
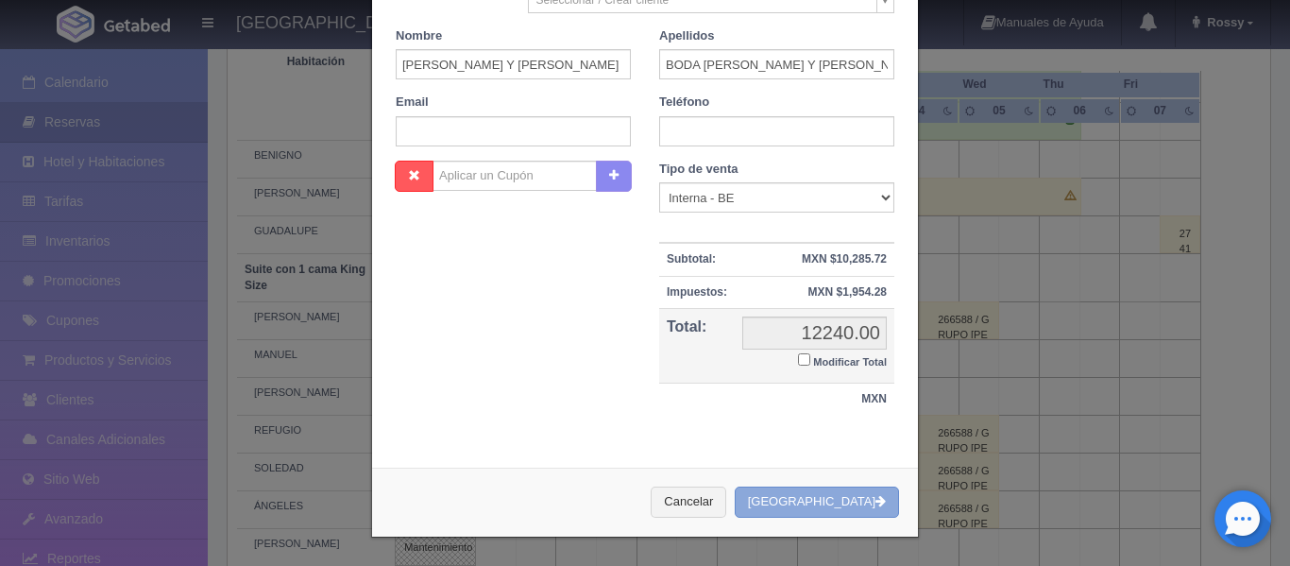
click at [848, 493] on button "[GEOGRAPHIC_DATA]" at bounding box center [817, 501] width 164 height 31
